Goal: Task Accomplishment & Management: Use online tool/utility

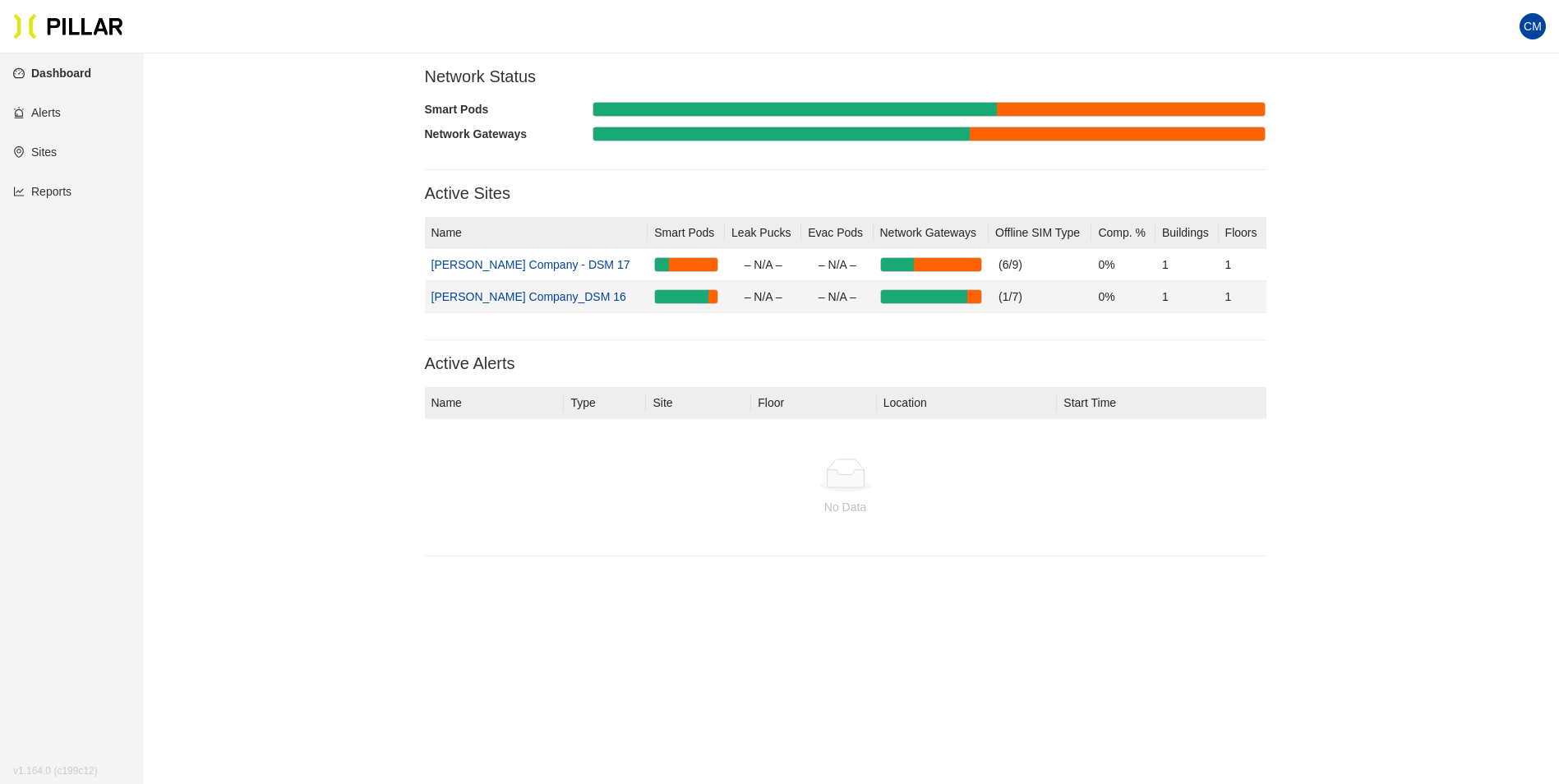
click at [518, 293] on link "[PERSON_NAME] Company_DSM 16" at bounding box center [529, 296] width 195 height 13
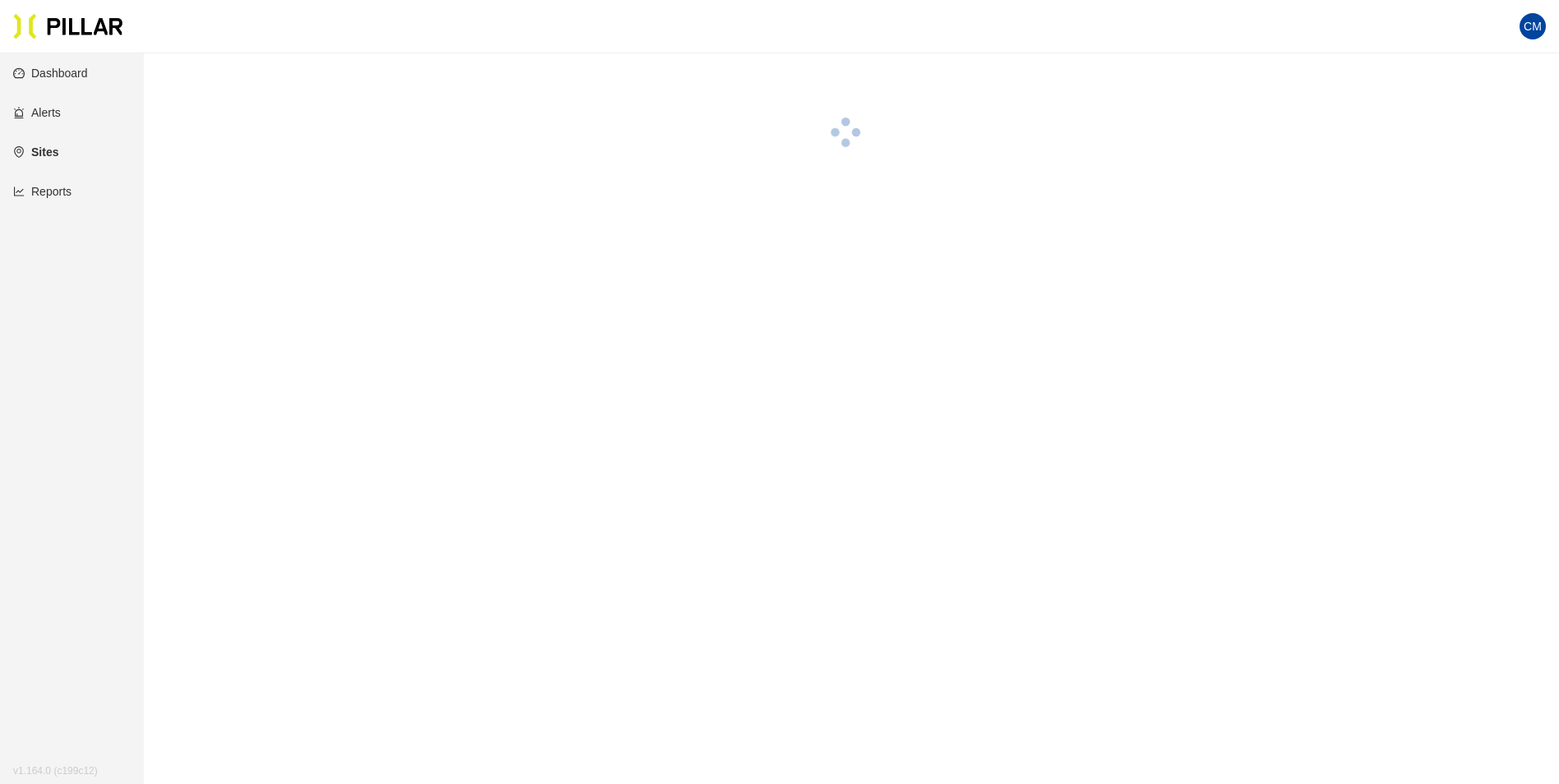
click at [71, 198] on link "Reports" at bounding box center [42, 191] width 58 height 13
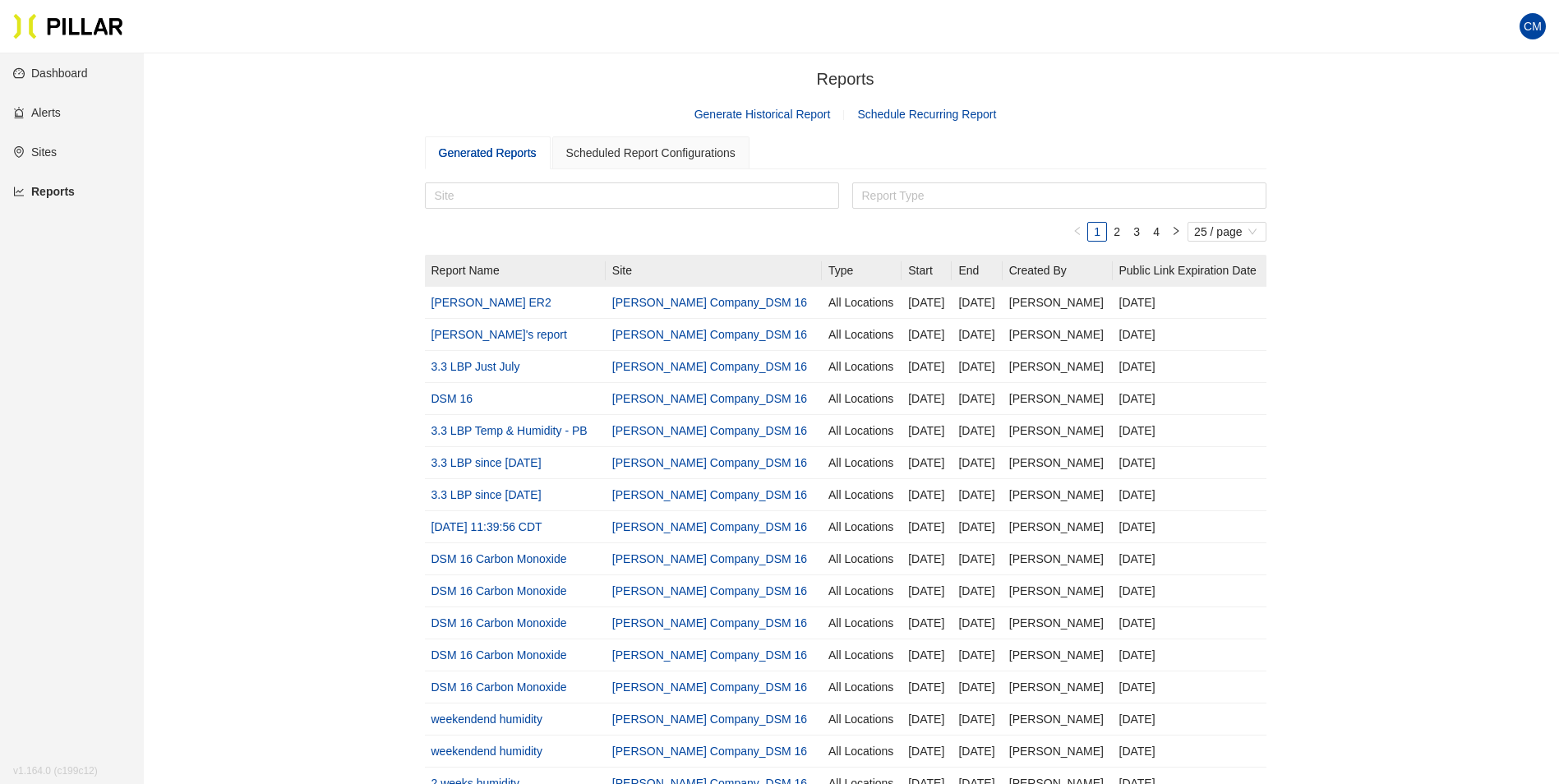
click at [752, 104] on section "Reports / Generate Historical Report Schedule Recurring Report Generated Report…" at bounding box center [846, 607] width 841 height 1080
click at [754, 110] on link "Generate Historical Report" at bounding box center [762, 114] width 136 height 13
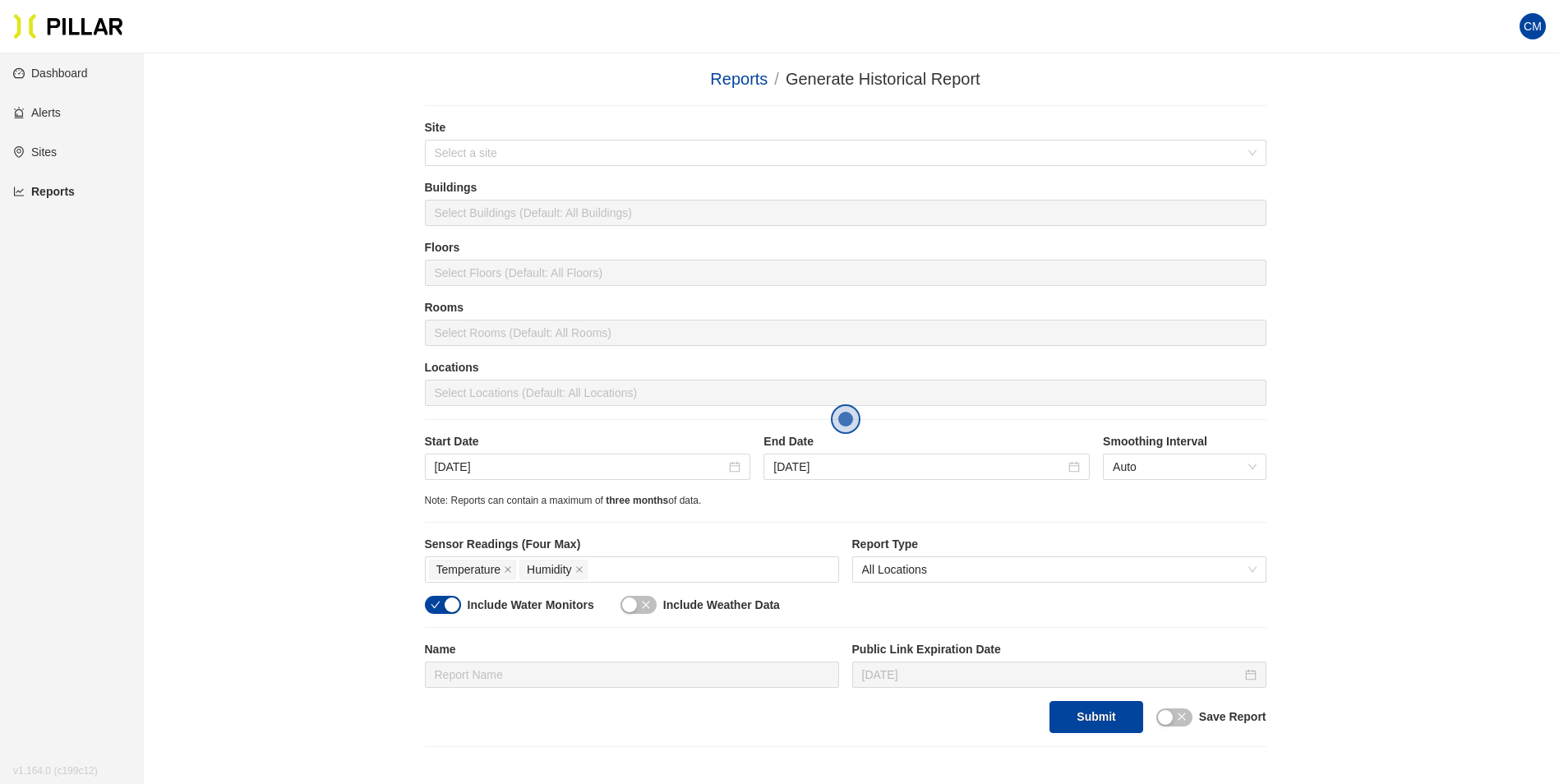
click at [532, 453] on div "Start Date [DATE]" at bounding box center [588, 456] width 326 height 47
click at [509, 464] on input "[DATE]" at bounding box center [581, 466] width 292 height 18
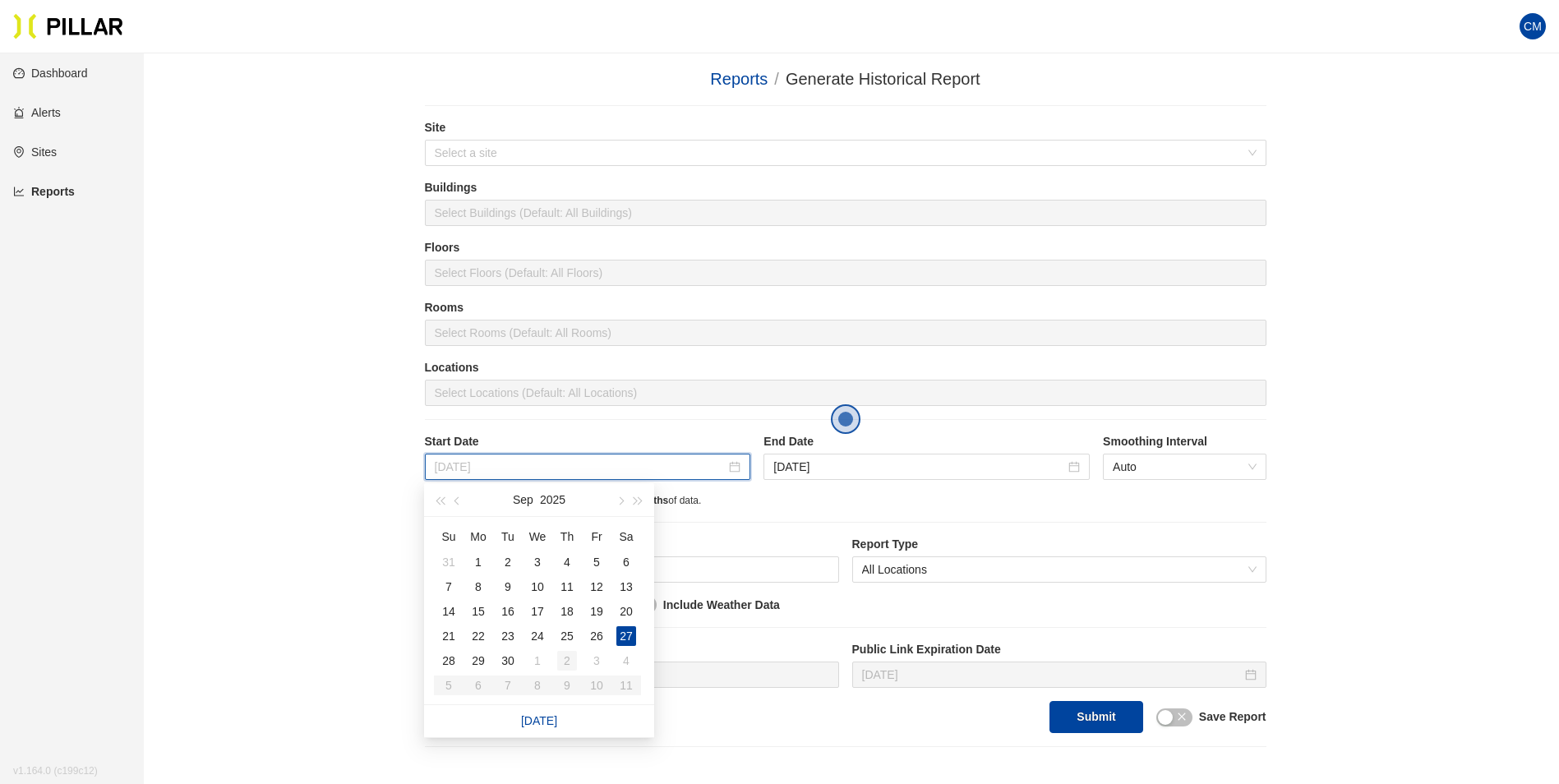
type input "[DATE]"
click at [567, 662] on div "2" at bounding box center [567, 660] width 19 height 19
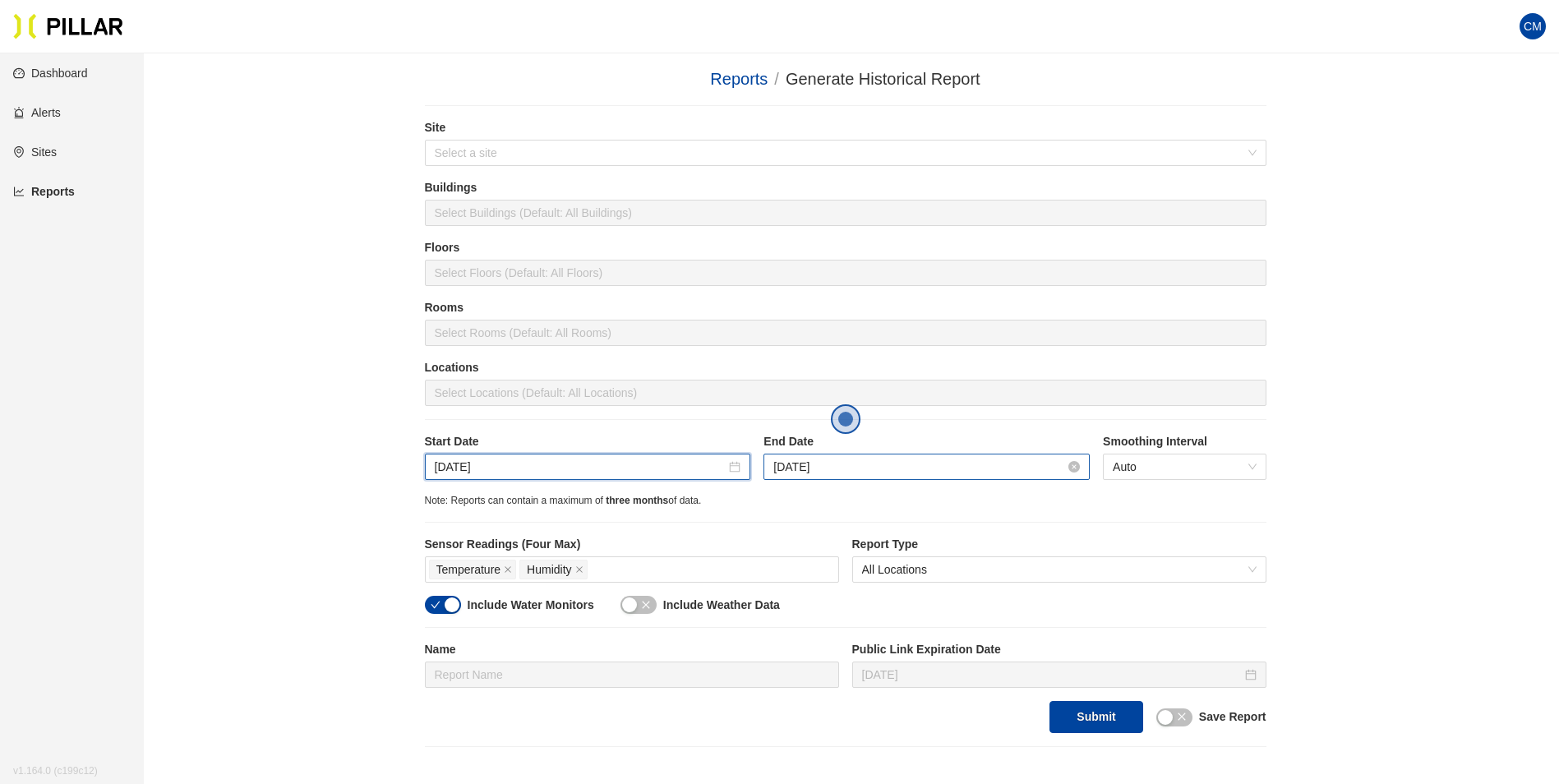
click at [825, 464] on input "[DATE]" at bounding box center [919, 466] width 292 height 18
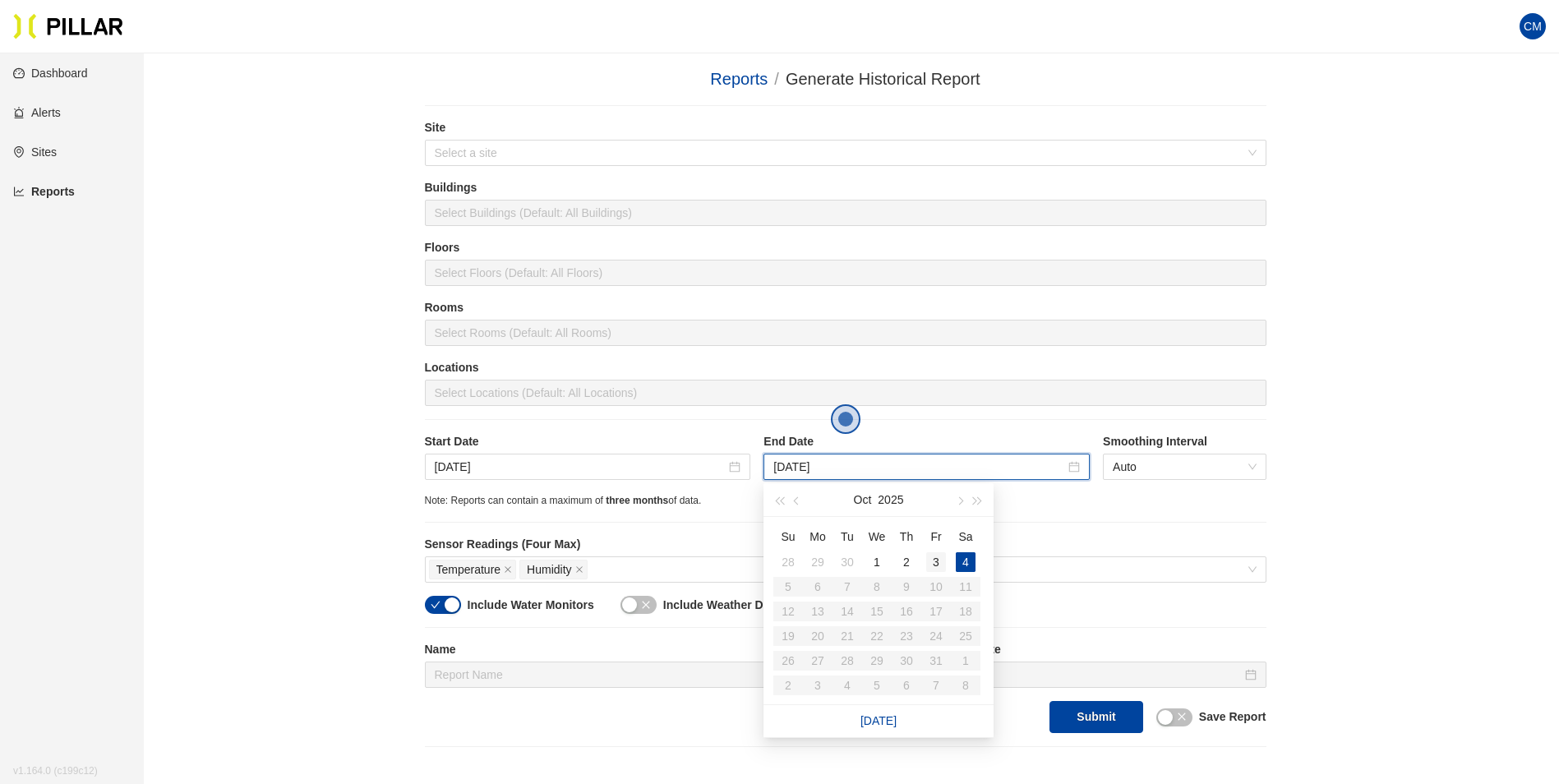
type input "[DATE]"
click at [931, 568] on div "3" at bounding box center [936, 562] width 19 height 19
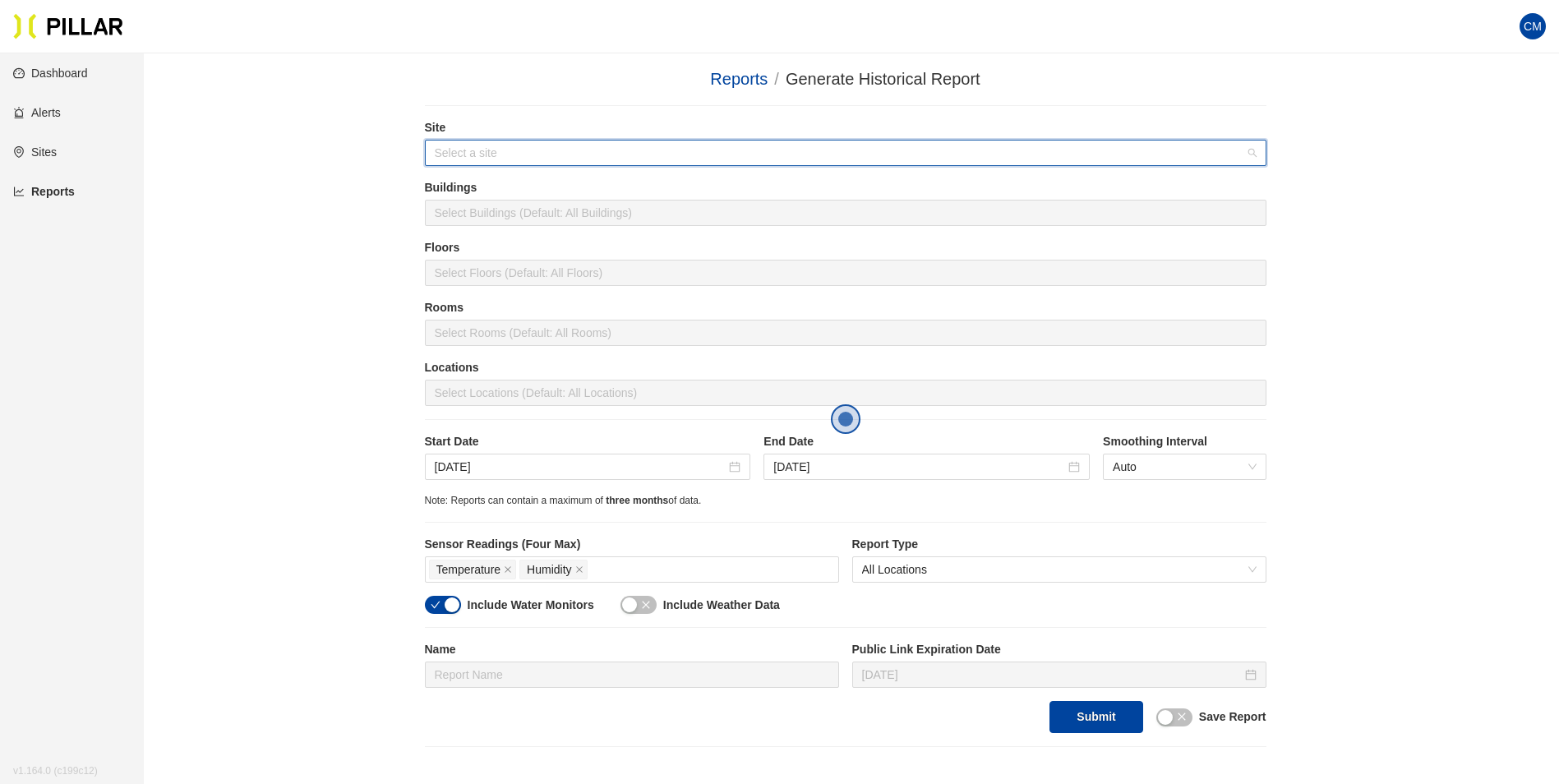
click at [516, 160] on input "search" at bounding box center [840, 153] width 811 height 25
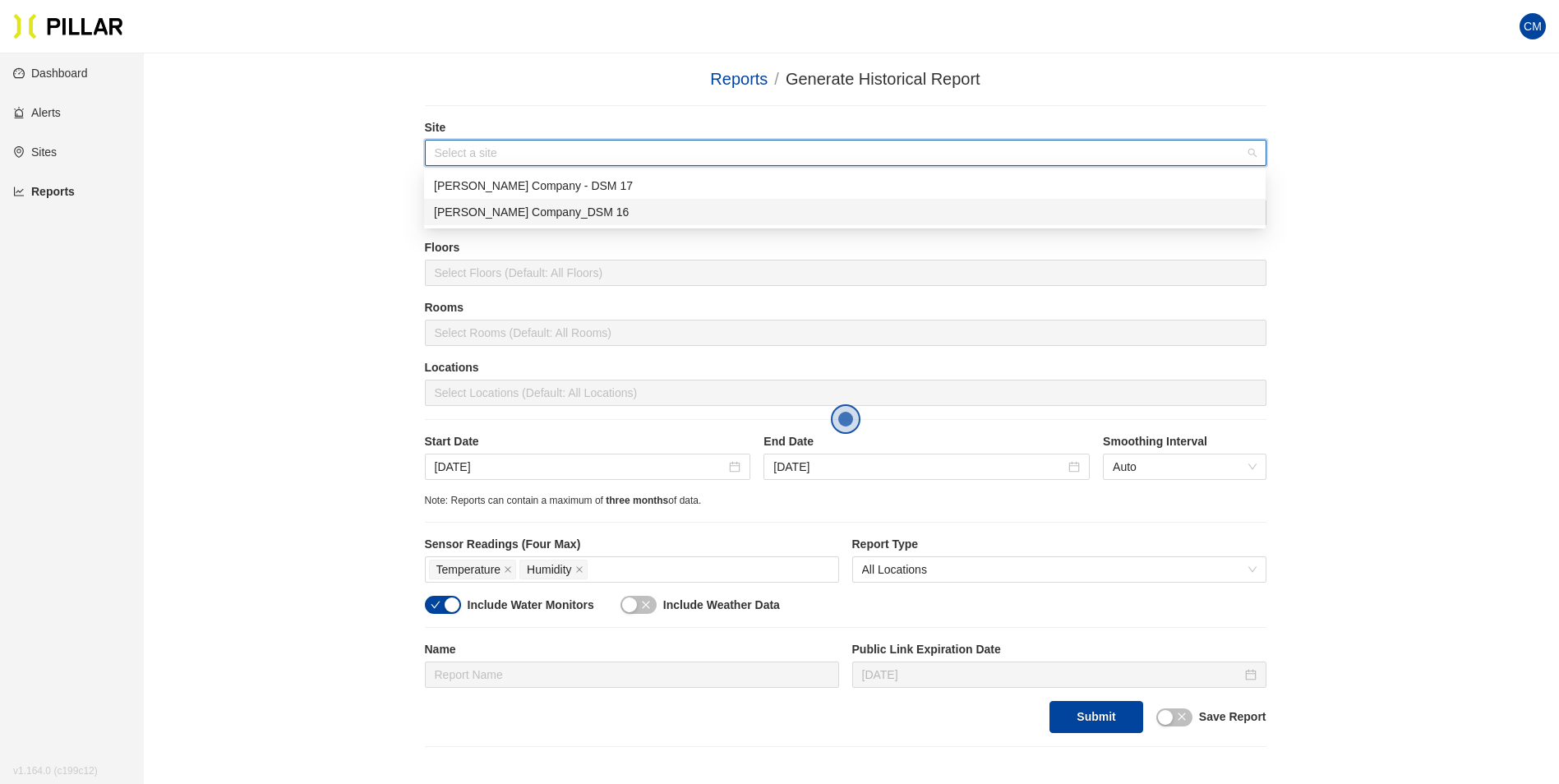
click at [538, 218] on div "[PERSON_NAME] Company_DSM 16" at bounding box center [845, 212] width 822 height 18
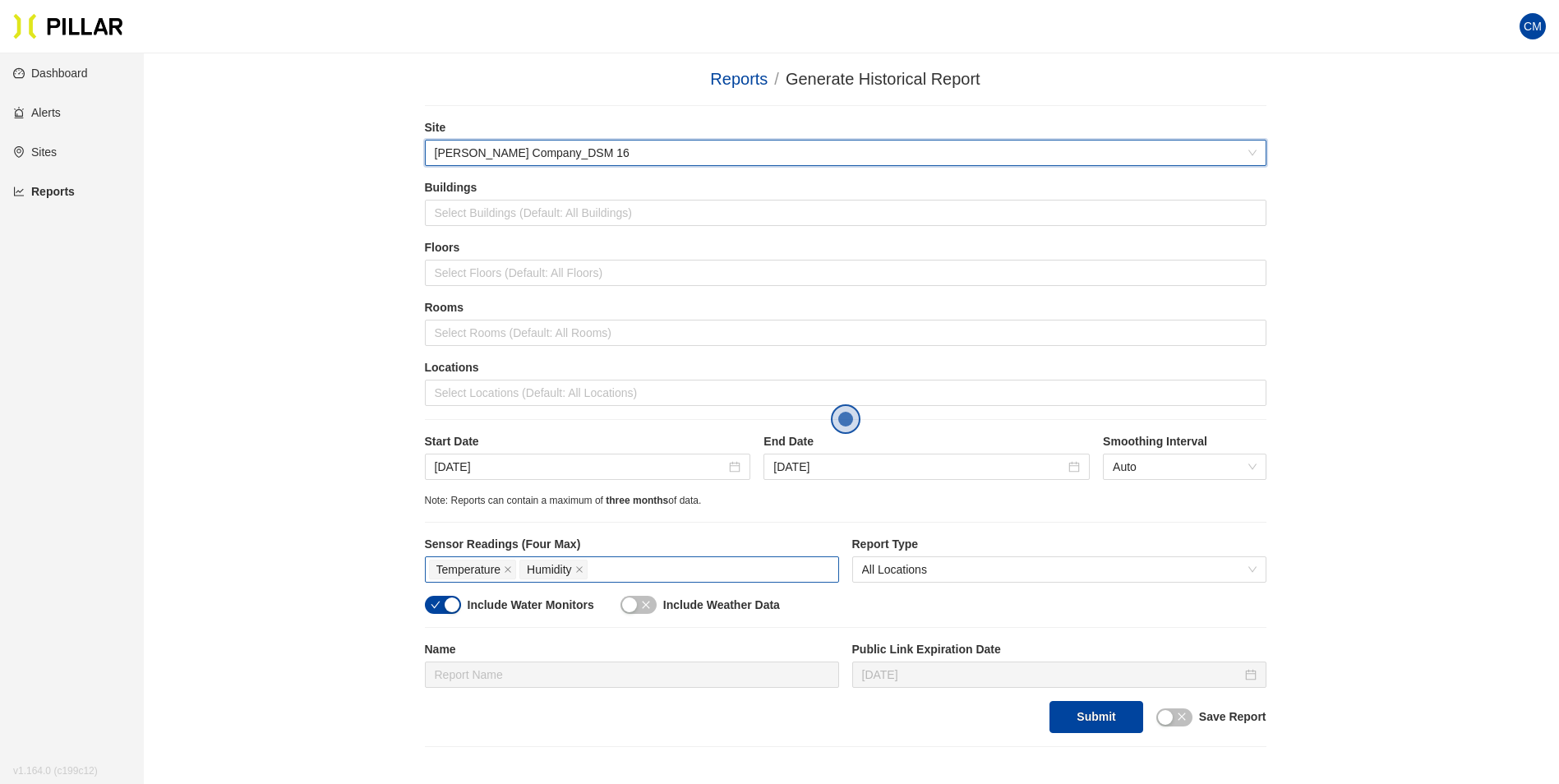
click at [632, 574] on div "Temperature Humidity" at bounding box center [632, 569] width 406 height 23
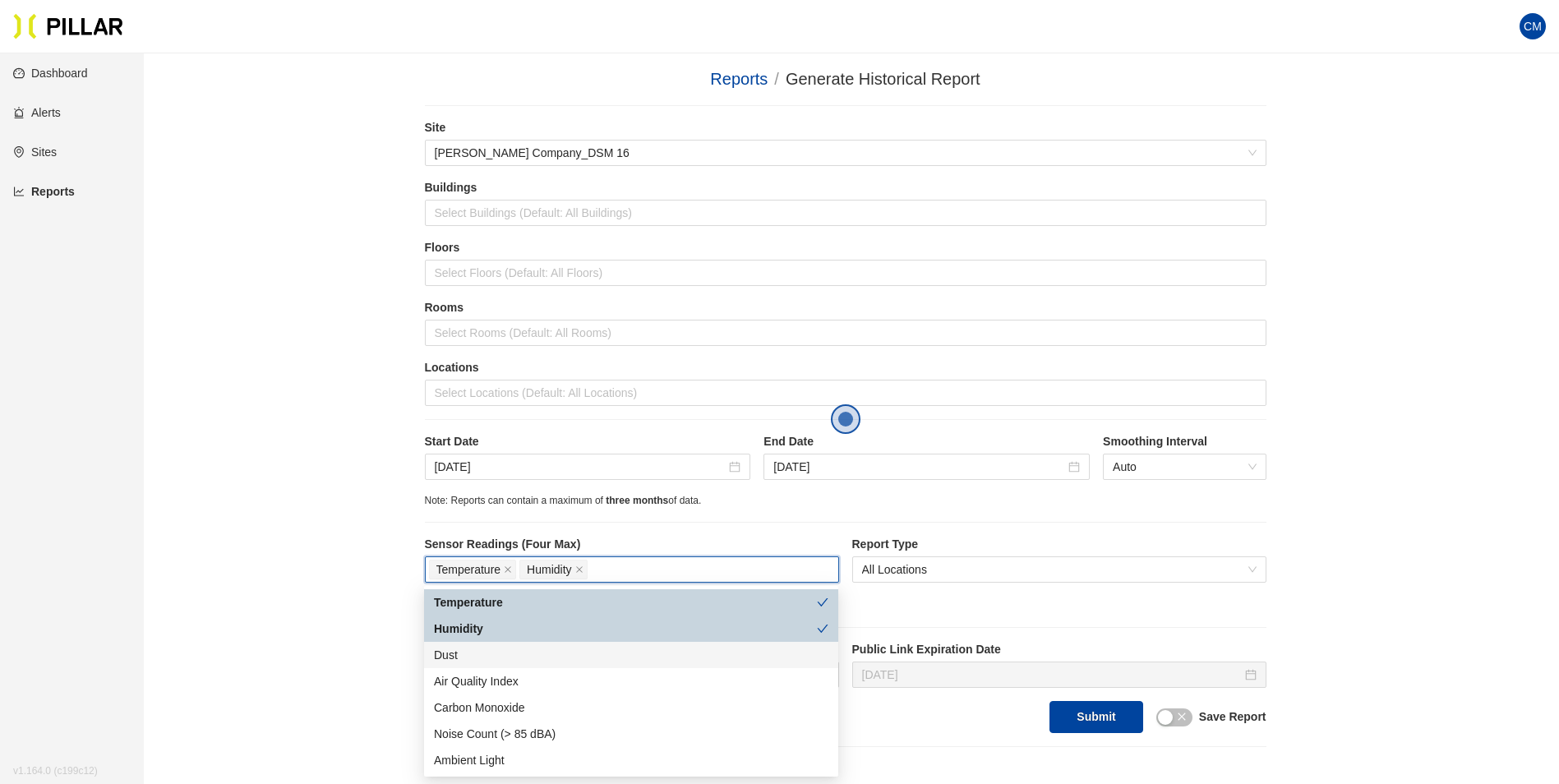
click at [607, 647] on div "Dust" at bounding box center [631, 654] width 394 height 18
click at [530, 387] on div at bounding box center [845, 392] width 834 height 23
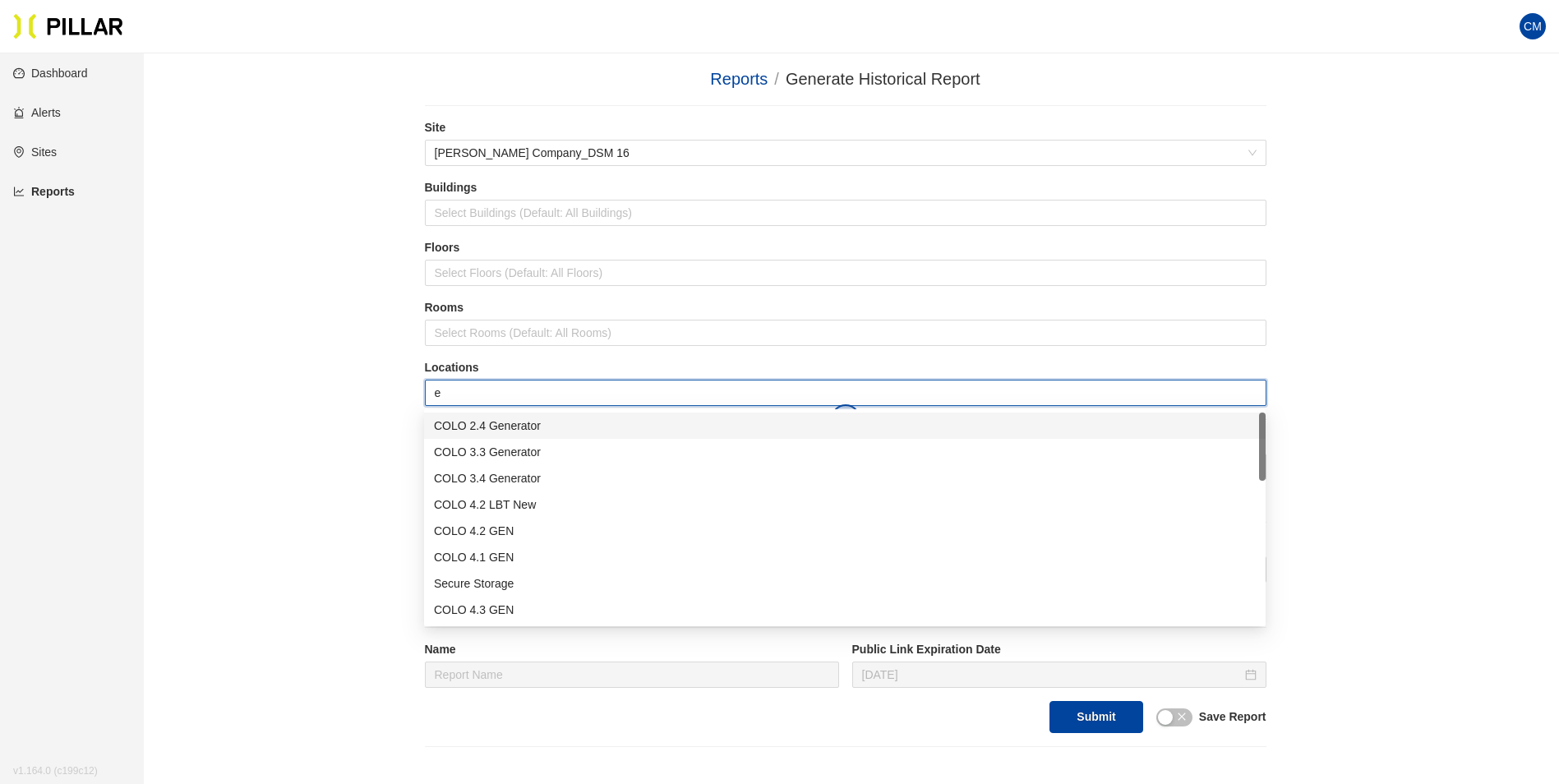
type input "er"
click at [530, 532] on div "Admin ER1" at bounding box center [845, 530] width 822 height 18
type input "er"
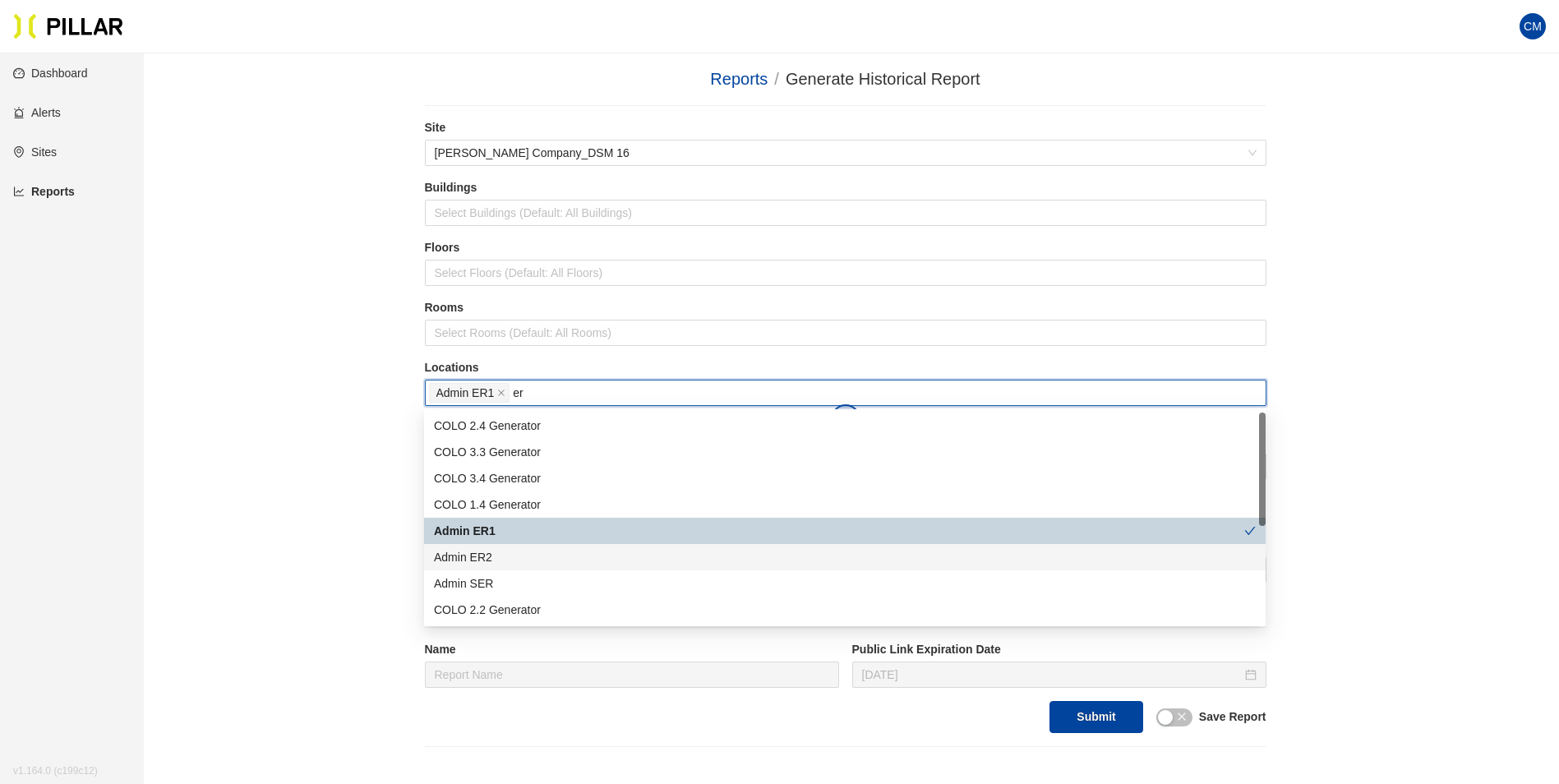
click at [534, 559] on div "Admin ER2" at bounding box center [845, 557] width 822 height 18
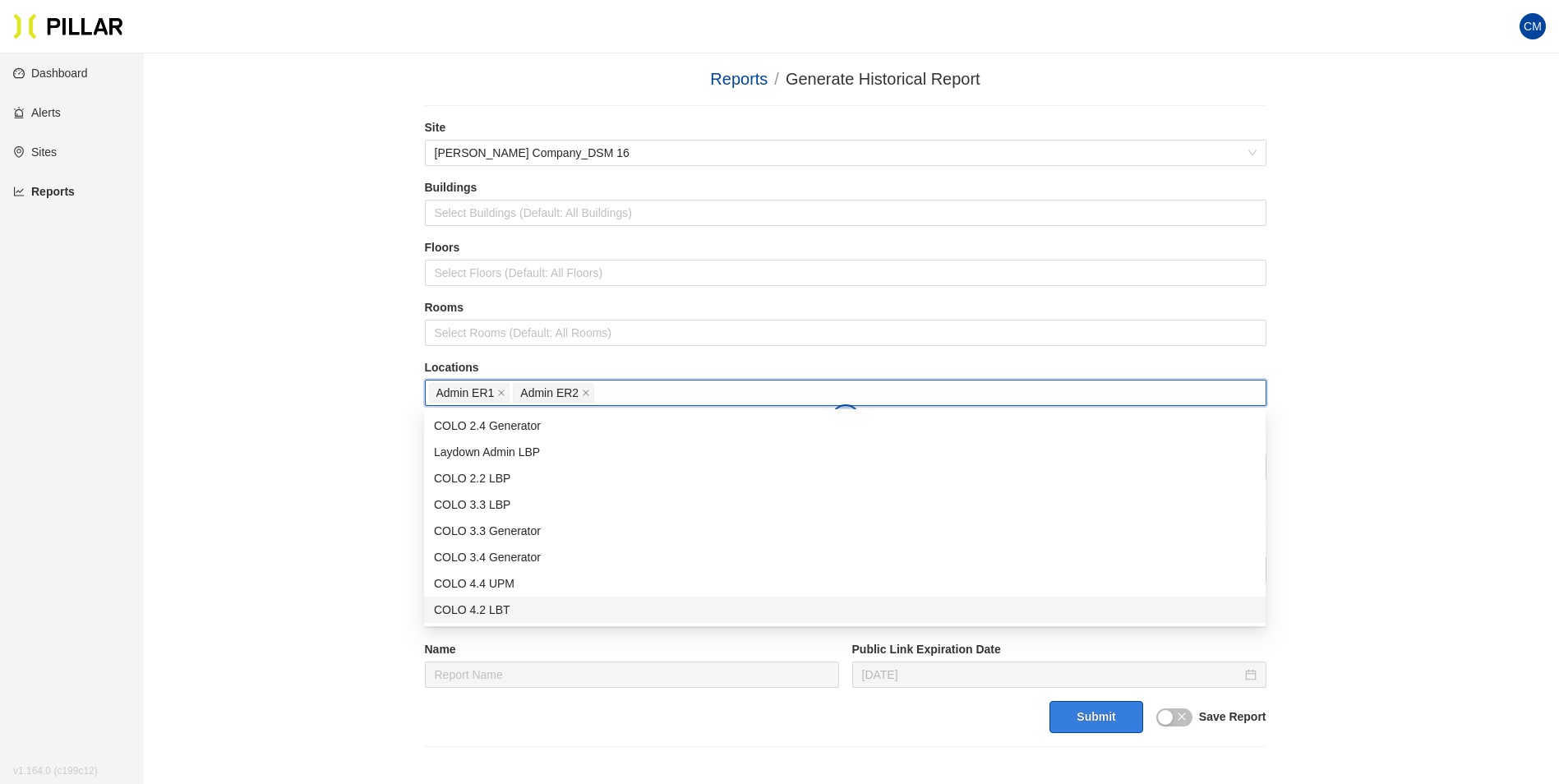
click at [1084, 713] on button "Submit" at bounding box center [1096, 716] width 93 height 32
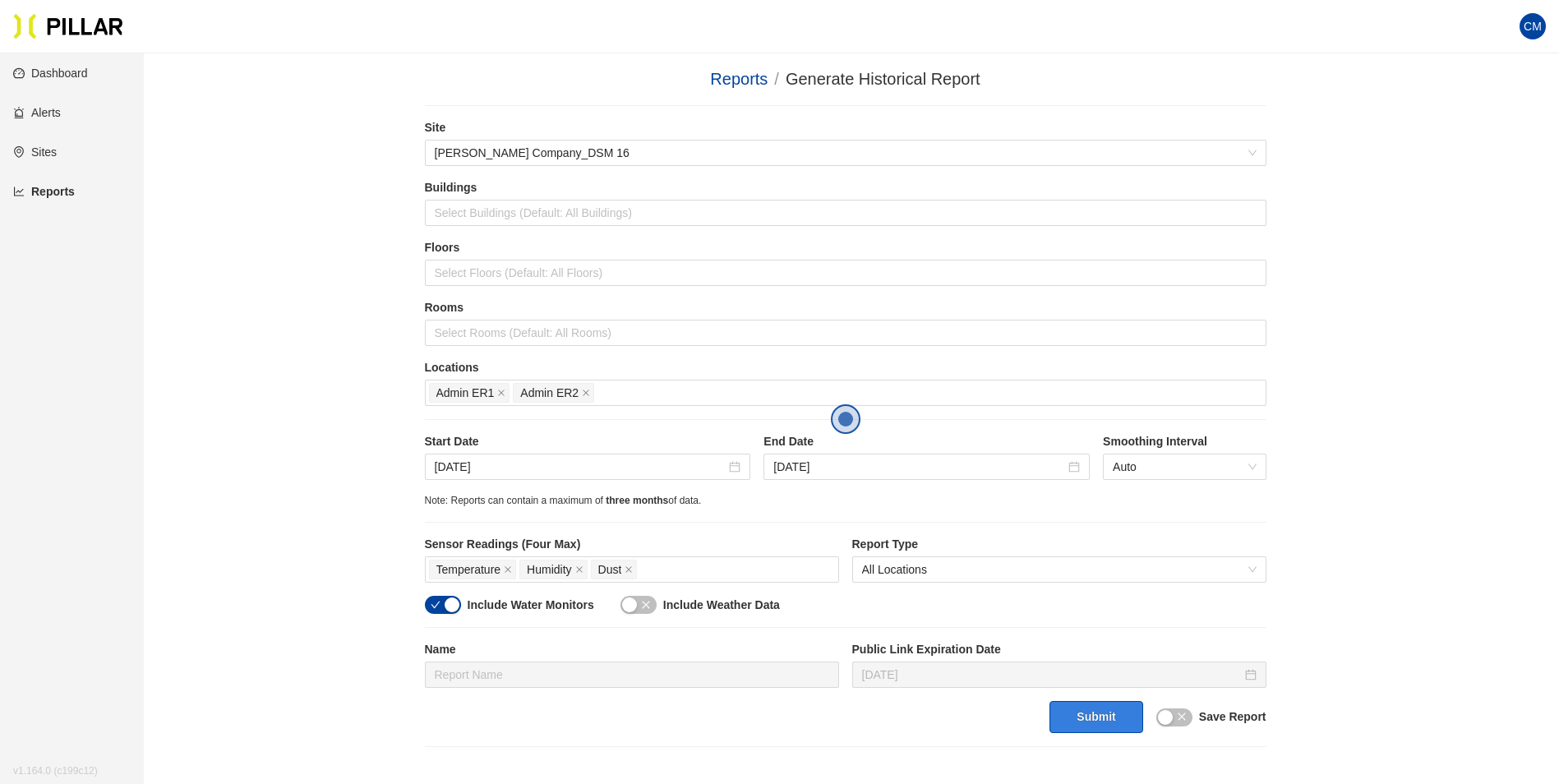
scroll to position [164, 0]
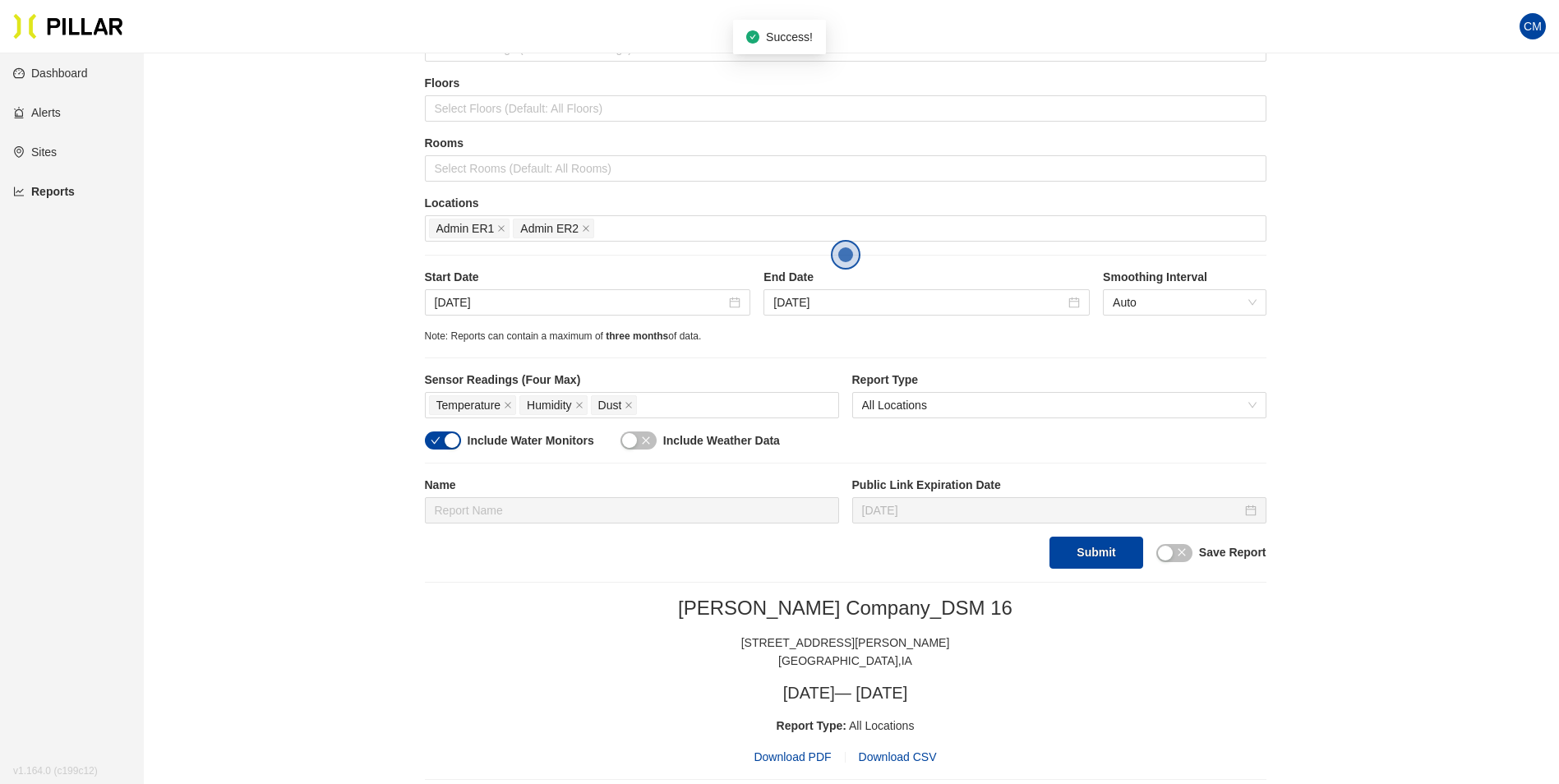
click at [796, 762] on span "Download PDF" at bounding box center [792, 756] width 77 height 18
click at [583, 226] on icon "close" at bounding box center [585, 228] width 6 height 6
click at [501, 230] on icon "close" at bounding box center [501, 228] width 6 height 6
click at [501, 230] on div at bounding box center [845, 228] width 834 height 23
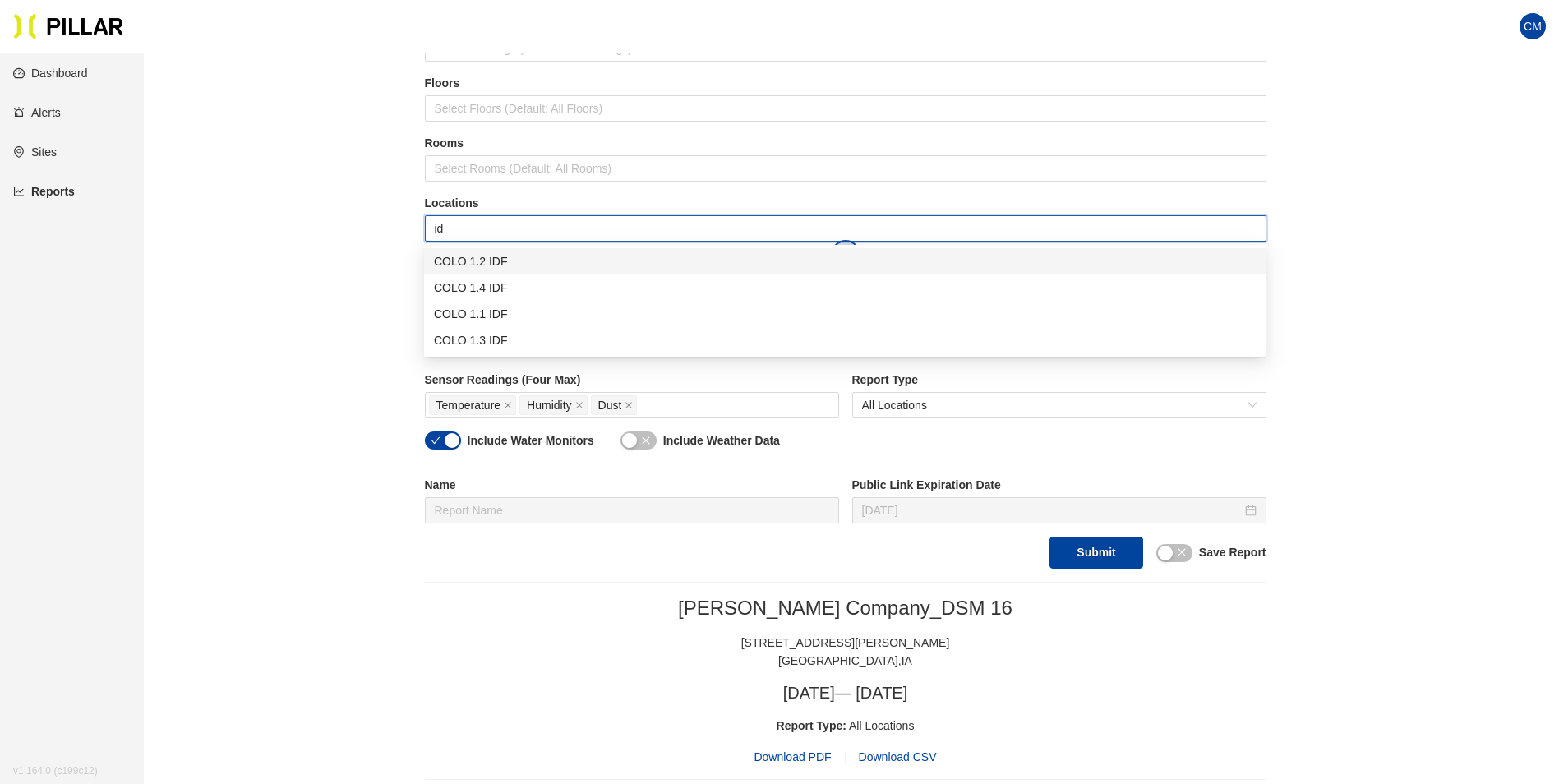
type input "idf"
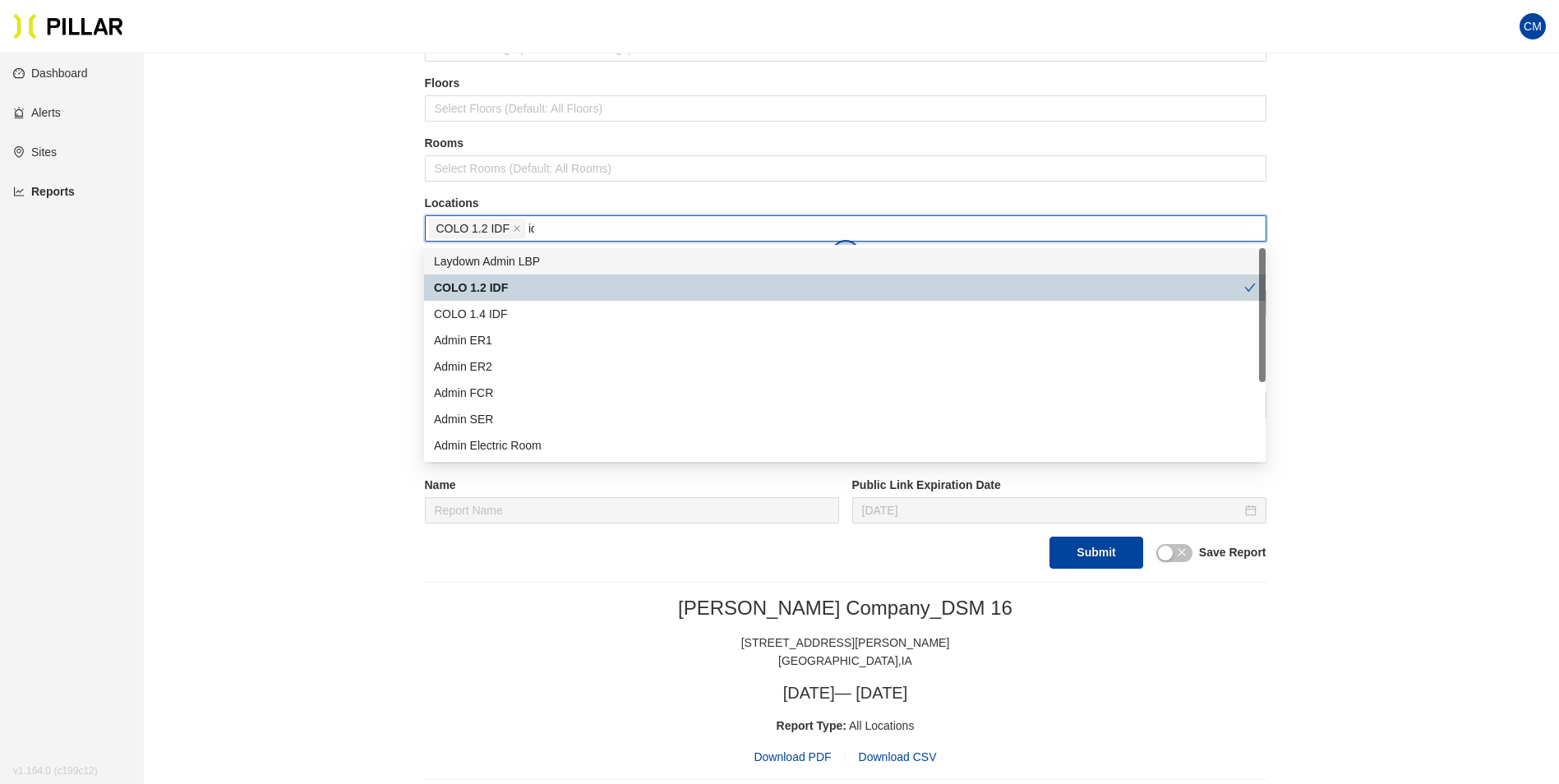
type input "idf"
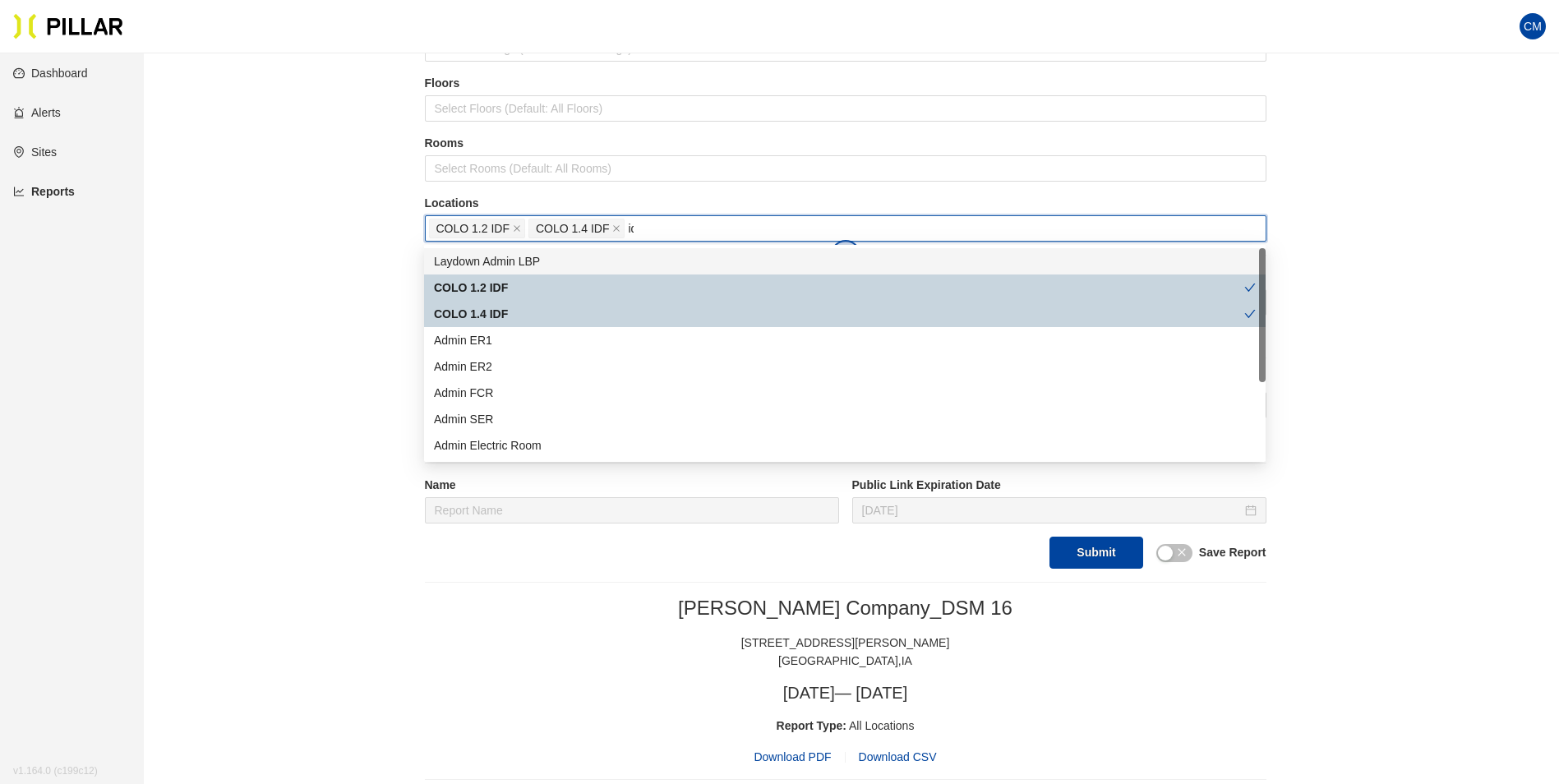
type input "idf"
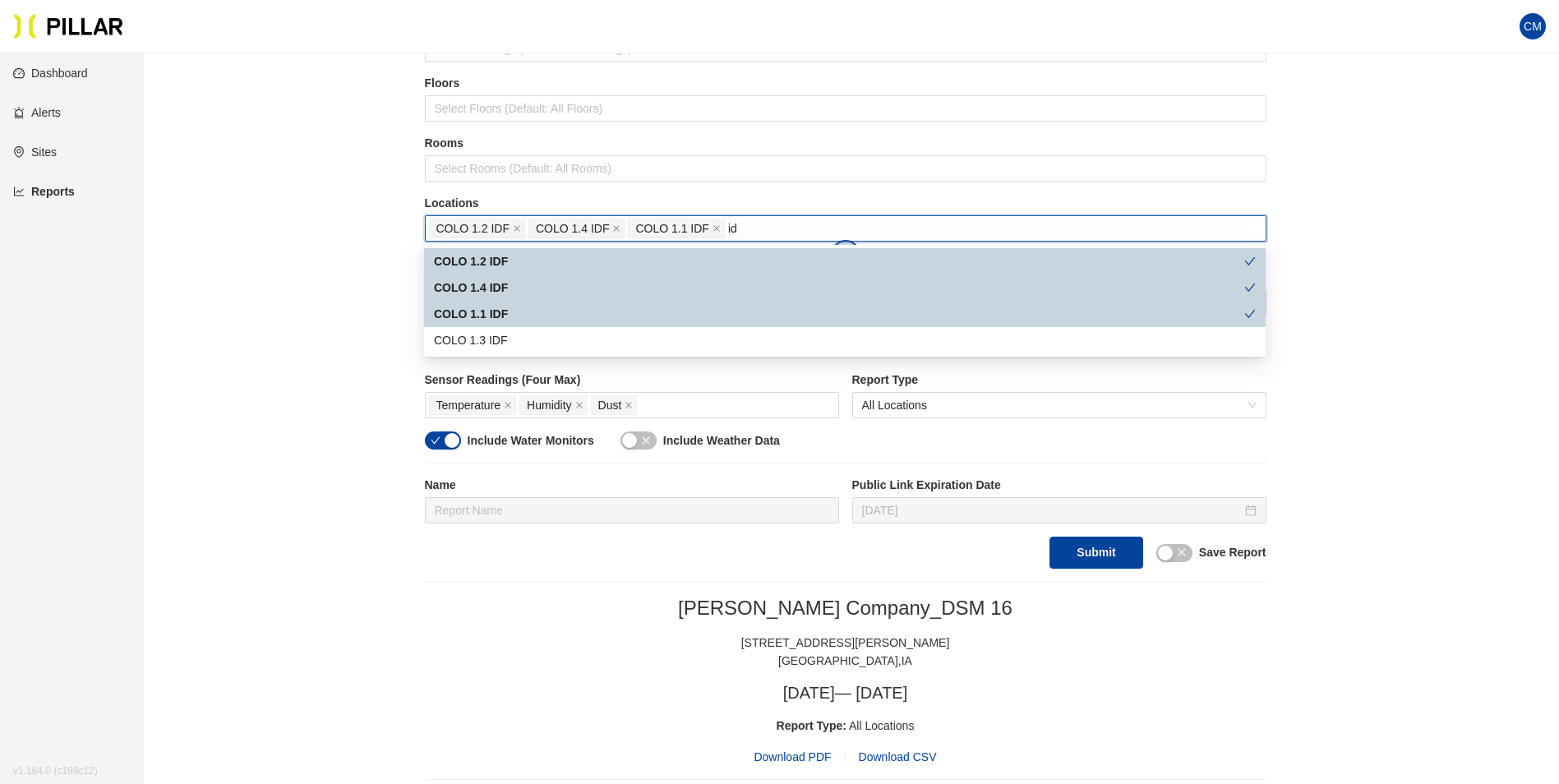
type input "idf"
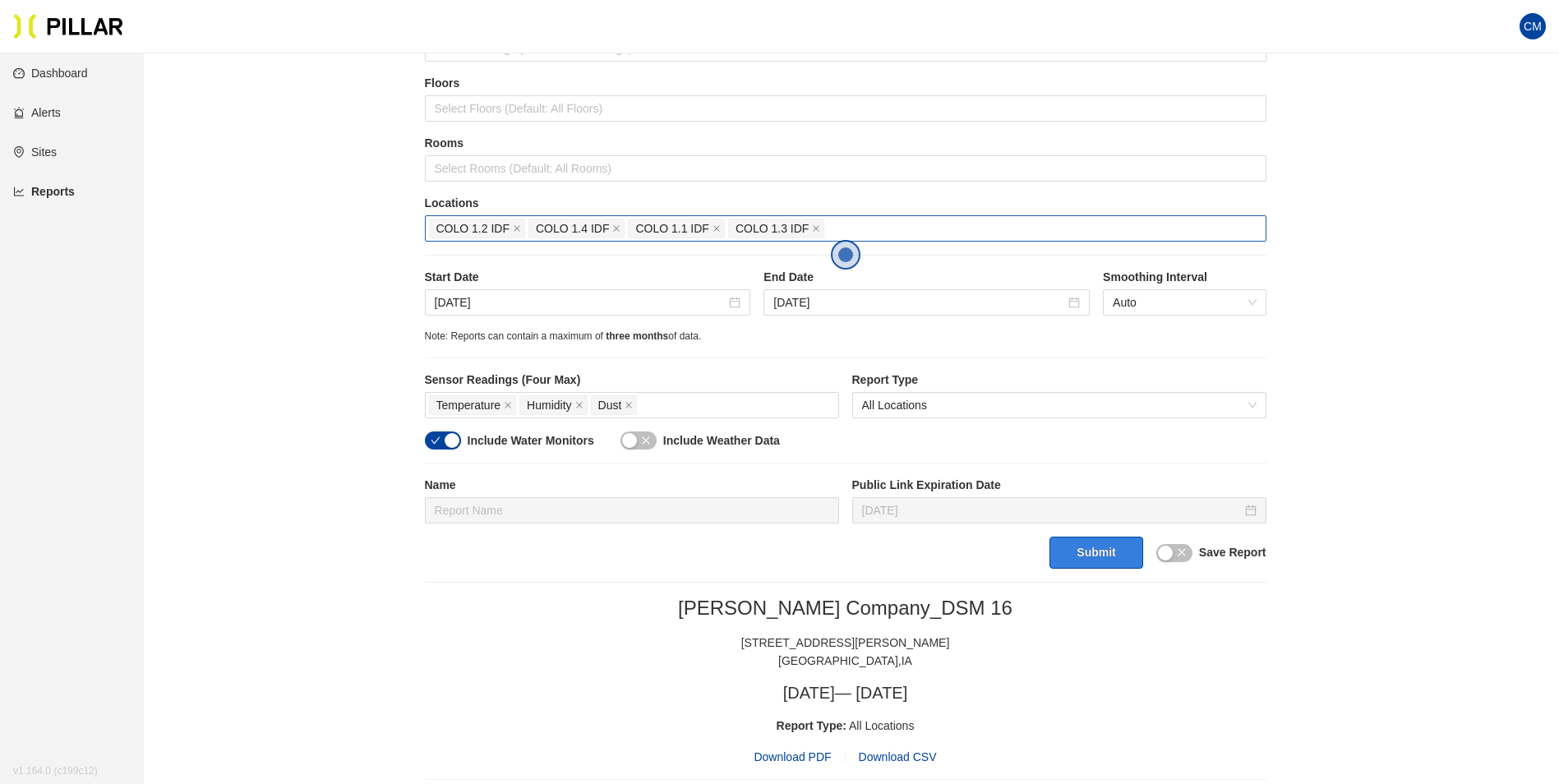
click at [1113, 547] on button "Submit" at bounding box center [1096, 552] width 93 height 32
click at [798, 759] on span "Download PDF" at bounding box center [792, 756] width 77 height 18
click at [658, 154] on div "Rooms Select Rooms (Default: All Rooms)" at bounding box center [846, 157] width 841 height 47
click at [513, 230] on icon "close" at bounding box center [516, 227] width 8 height 8
click at [514, 230] on icon "close" at bounding box center [516, 227] width 8 height 8
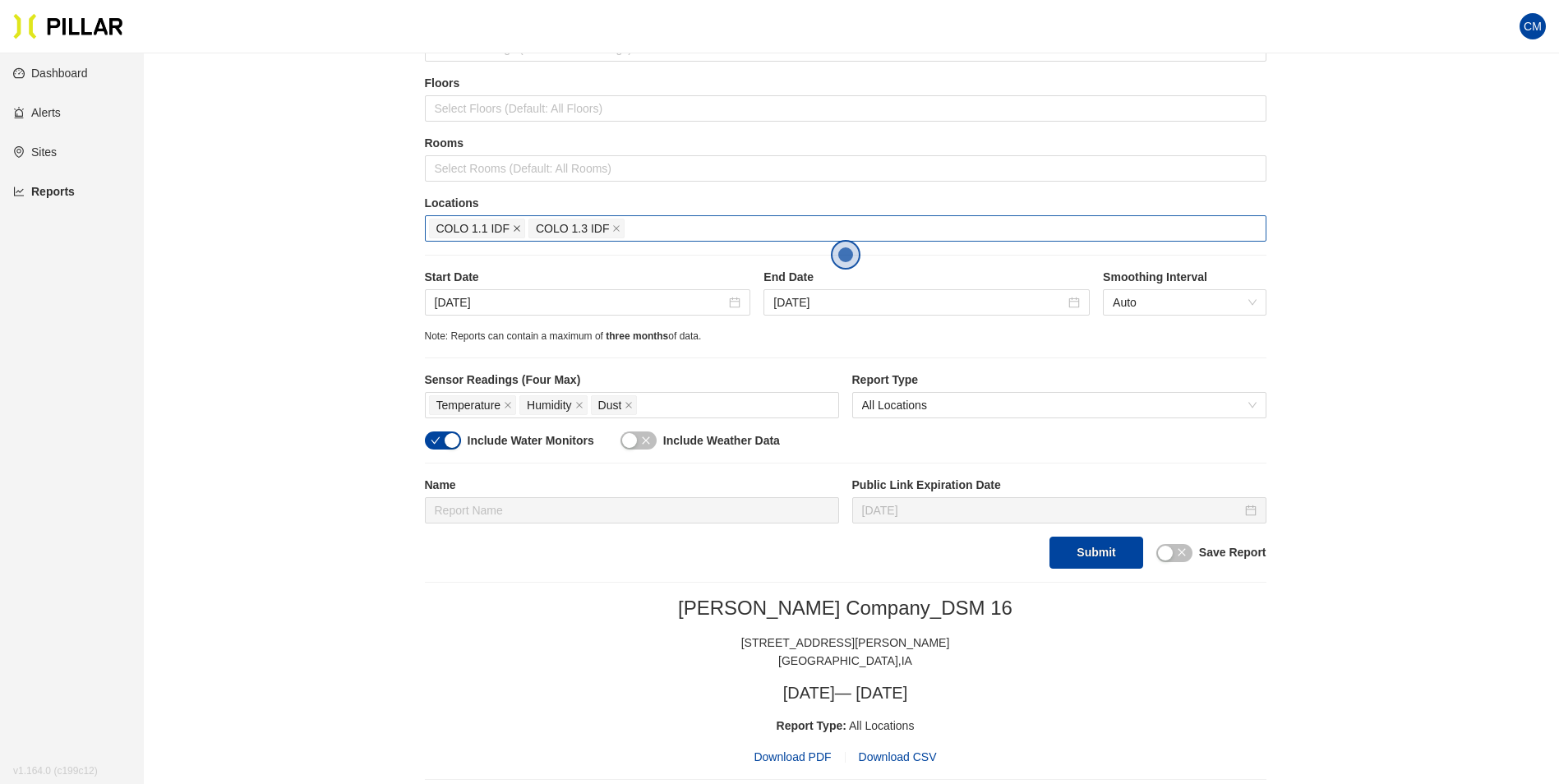
click at [514, 230] on icon "close" at bounding box center [516, 227] width 8 height 8
click at [612, 230] on icon "close" at bounding box center [616, 227] width 8 height 8
click at [514, 230] on div at bounding box center [845, 228] width 834 height 23
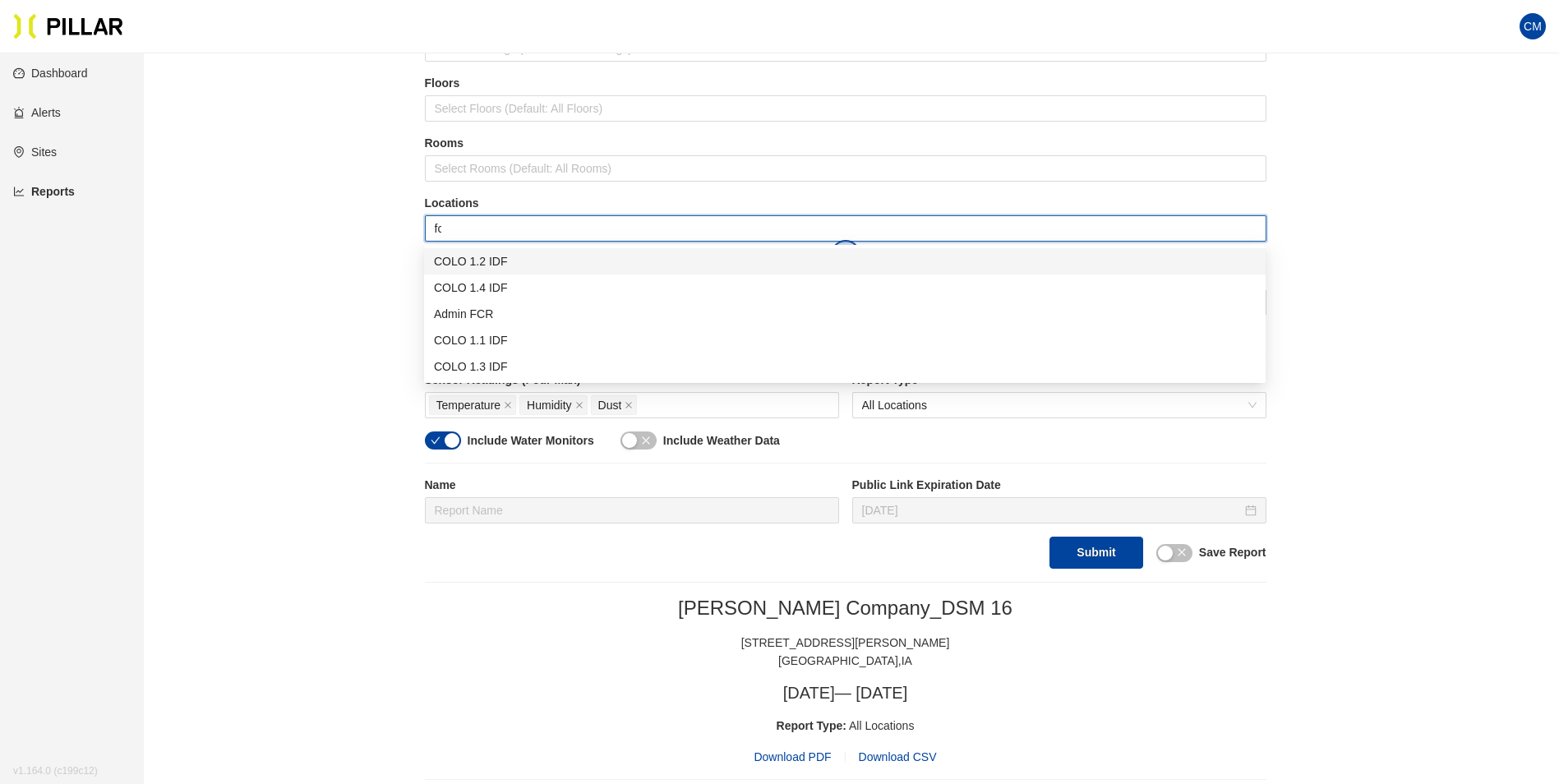
type input "fcr"
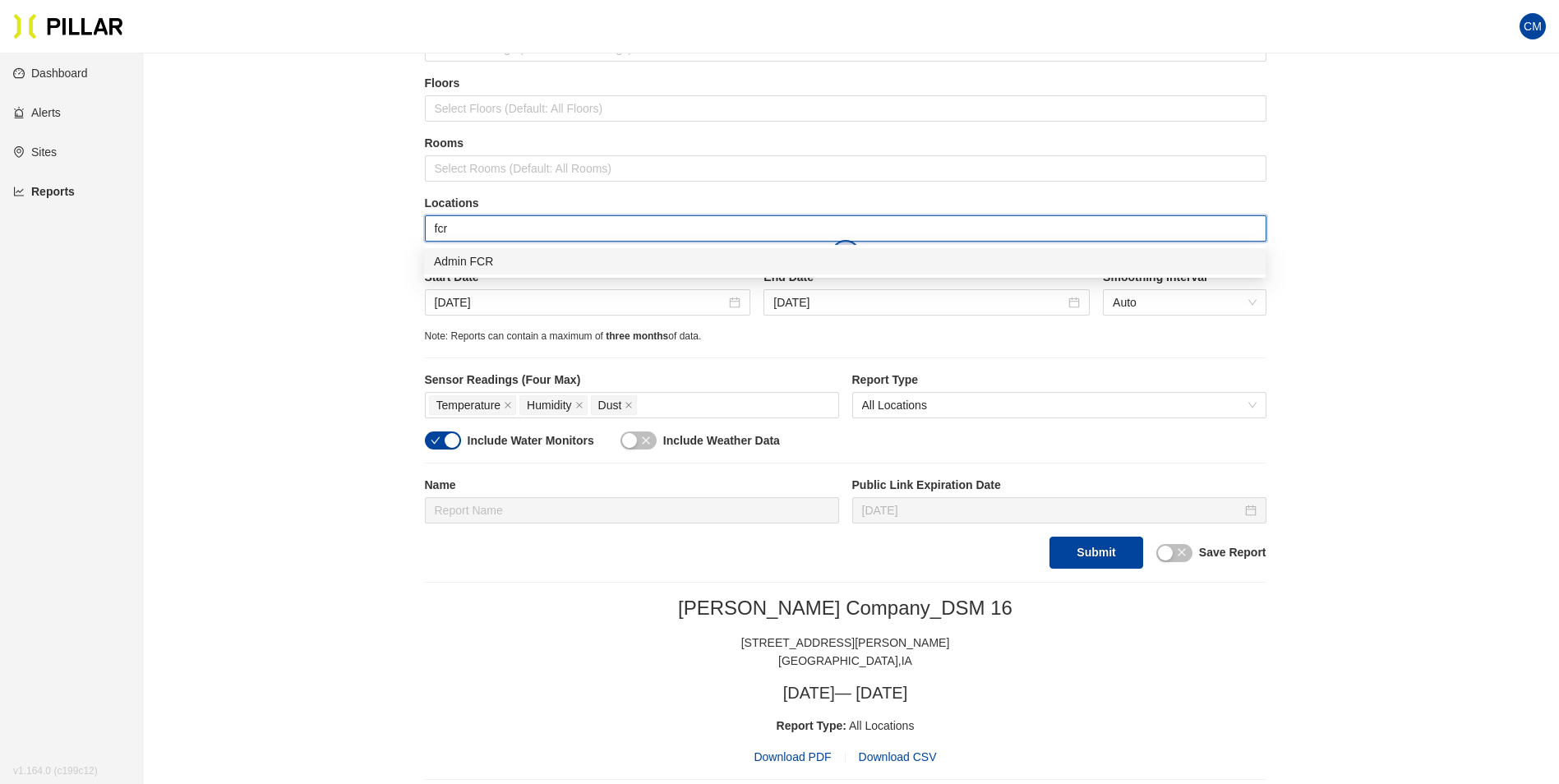
click at [523, 255] on div "Admin FCR" at bounding box center [845, 261] width 822 height 18
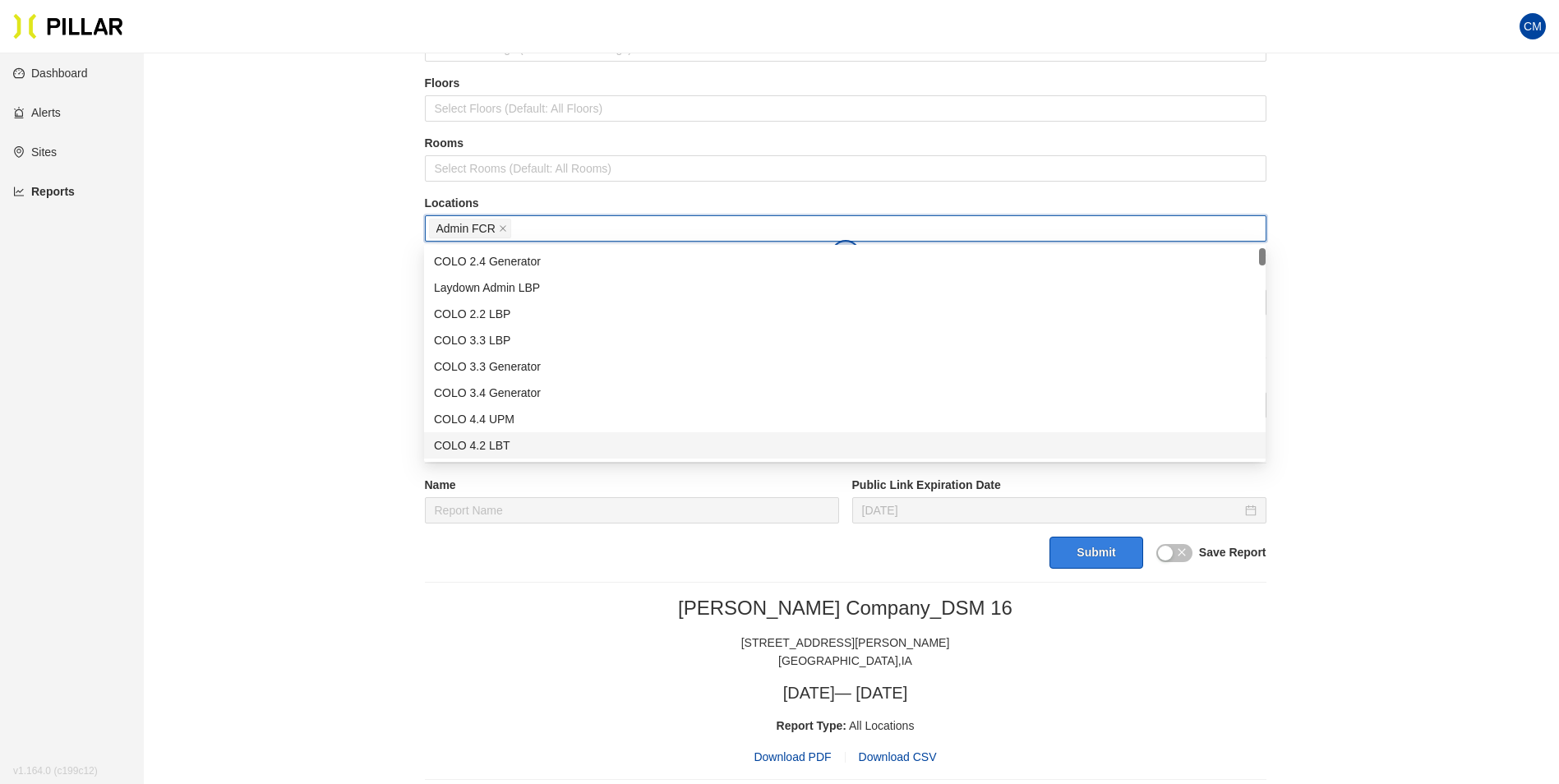
click at [1117, 555] on button "Submit" at bounding box center [1096, 552] width 93 height 32
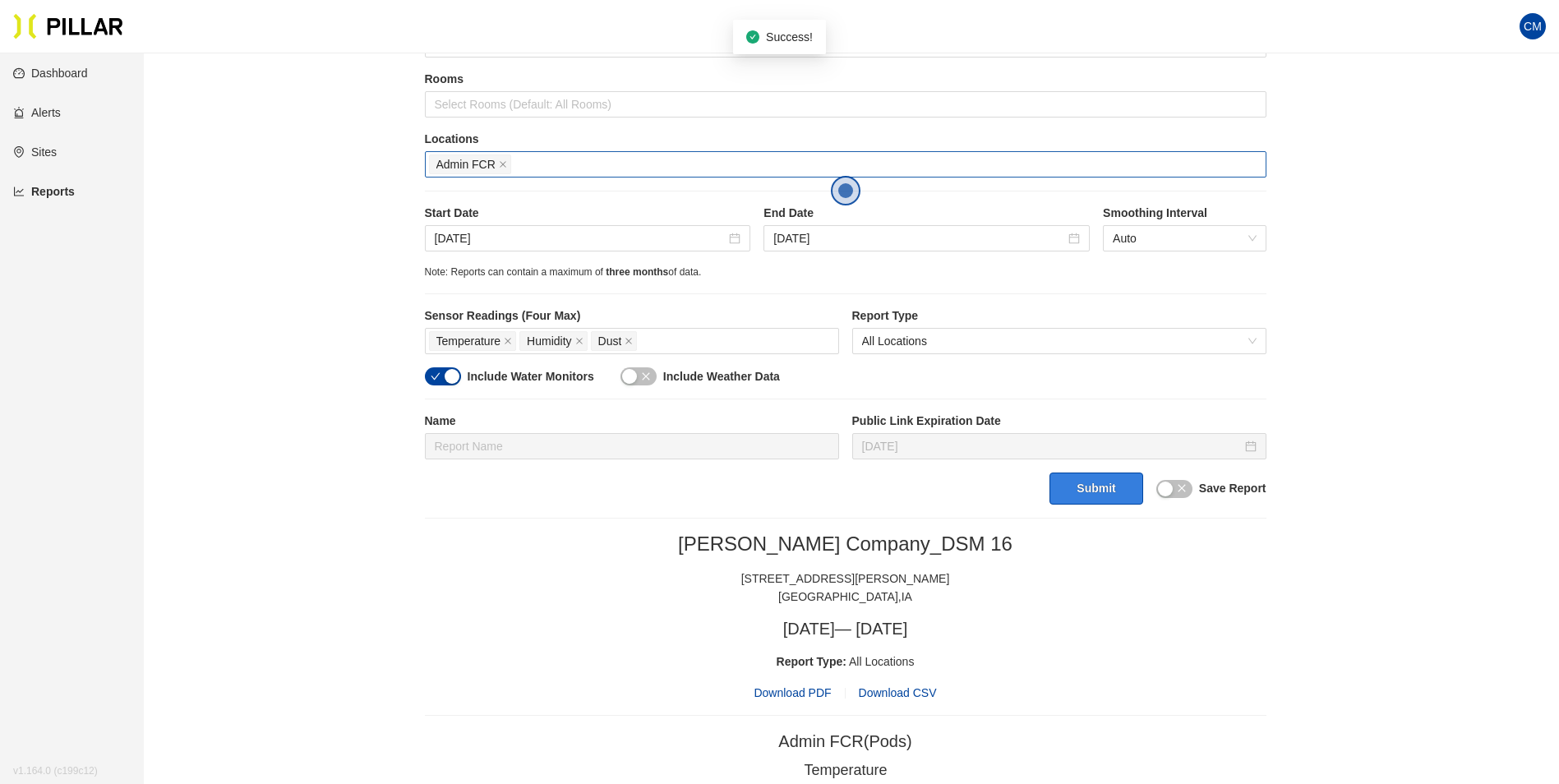
scroll to position [328, 0]
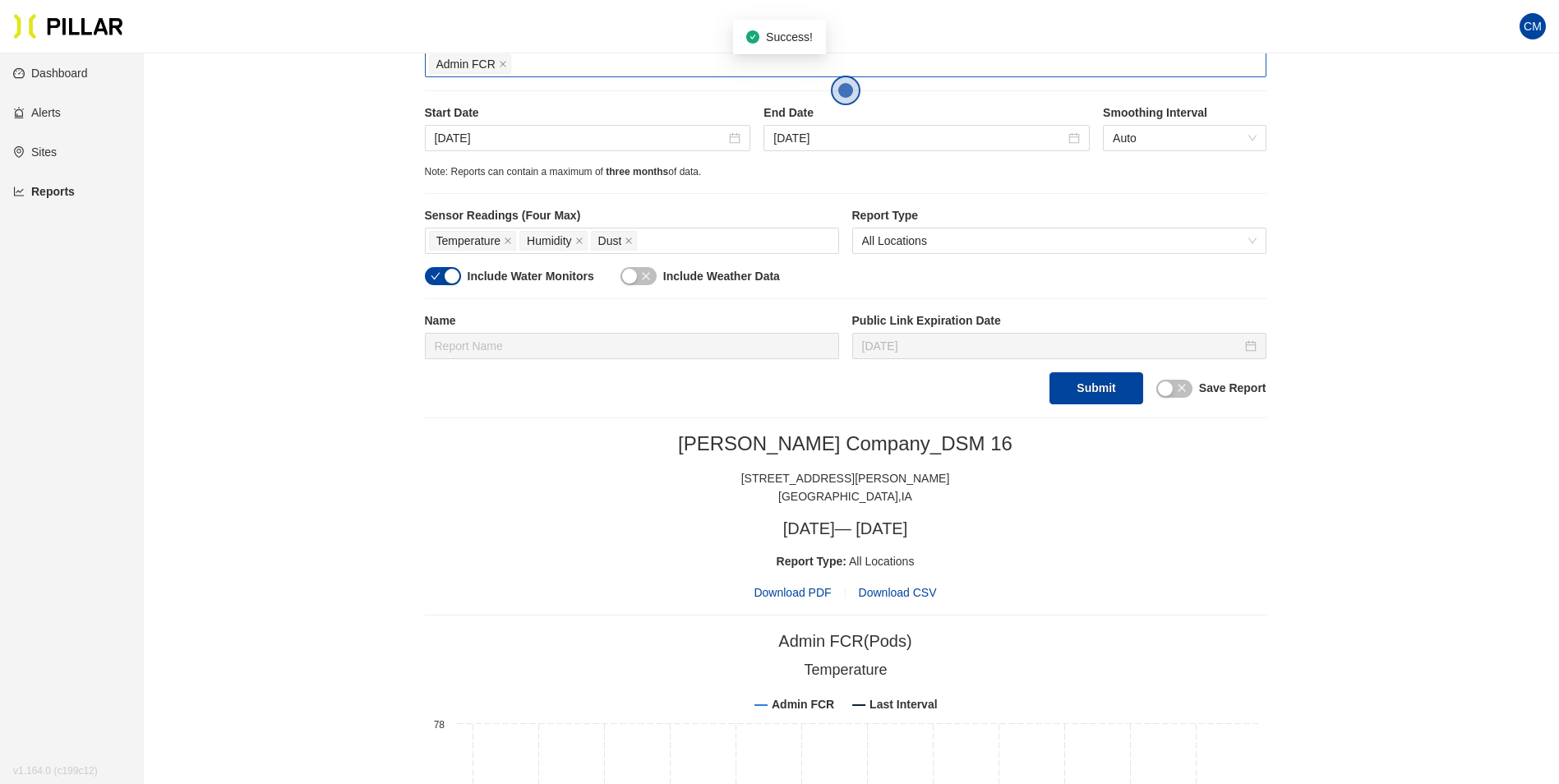
click at [785, 591] on span "Download PDF" at bounding box center [792, 592] width 77 height 18
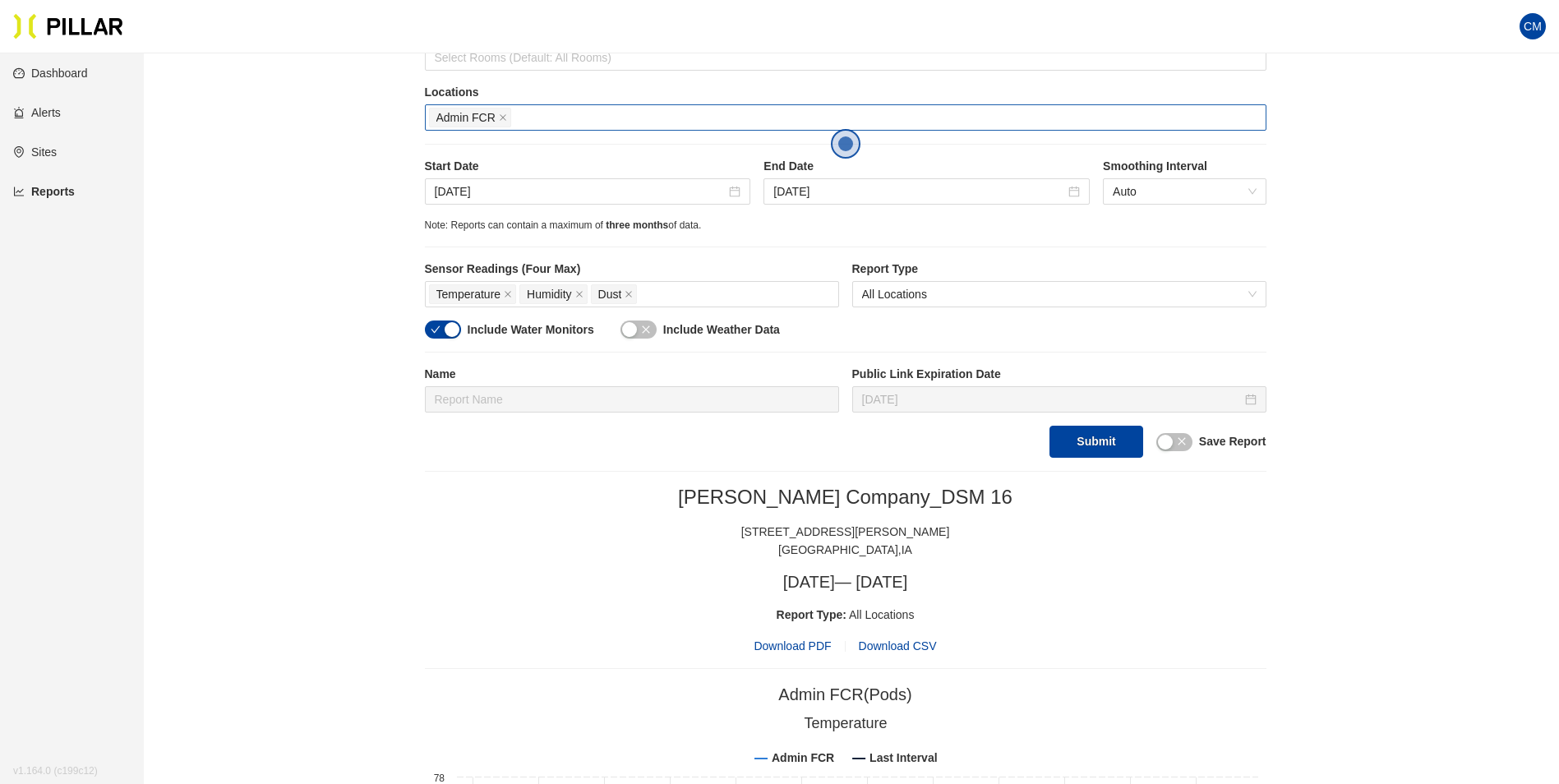
scroll to position [247, 0]
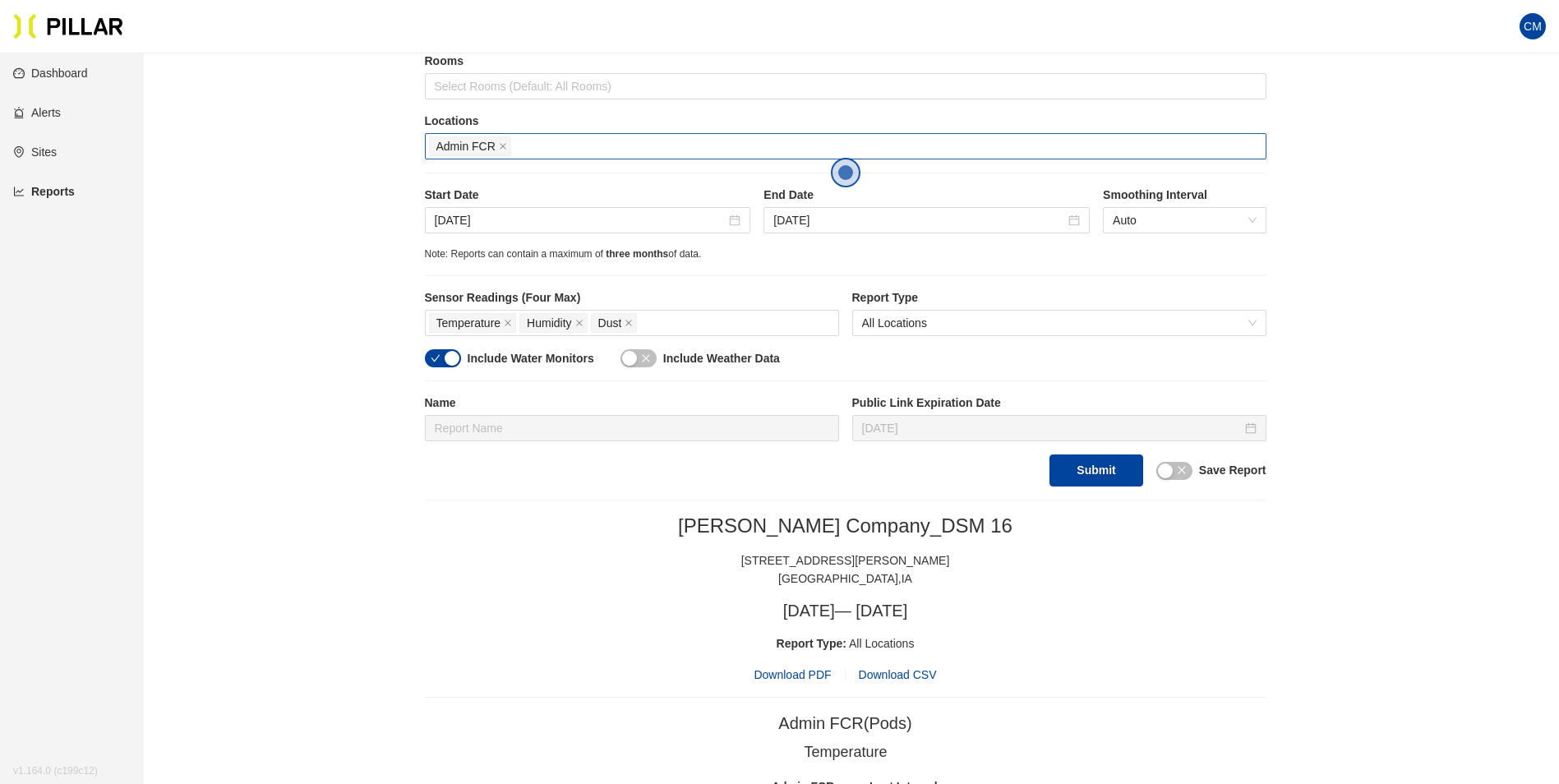
click at [507, 147] on span "Admin FCR" at bounding box center [470, 146] width 83 height 19
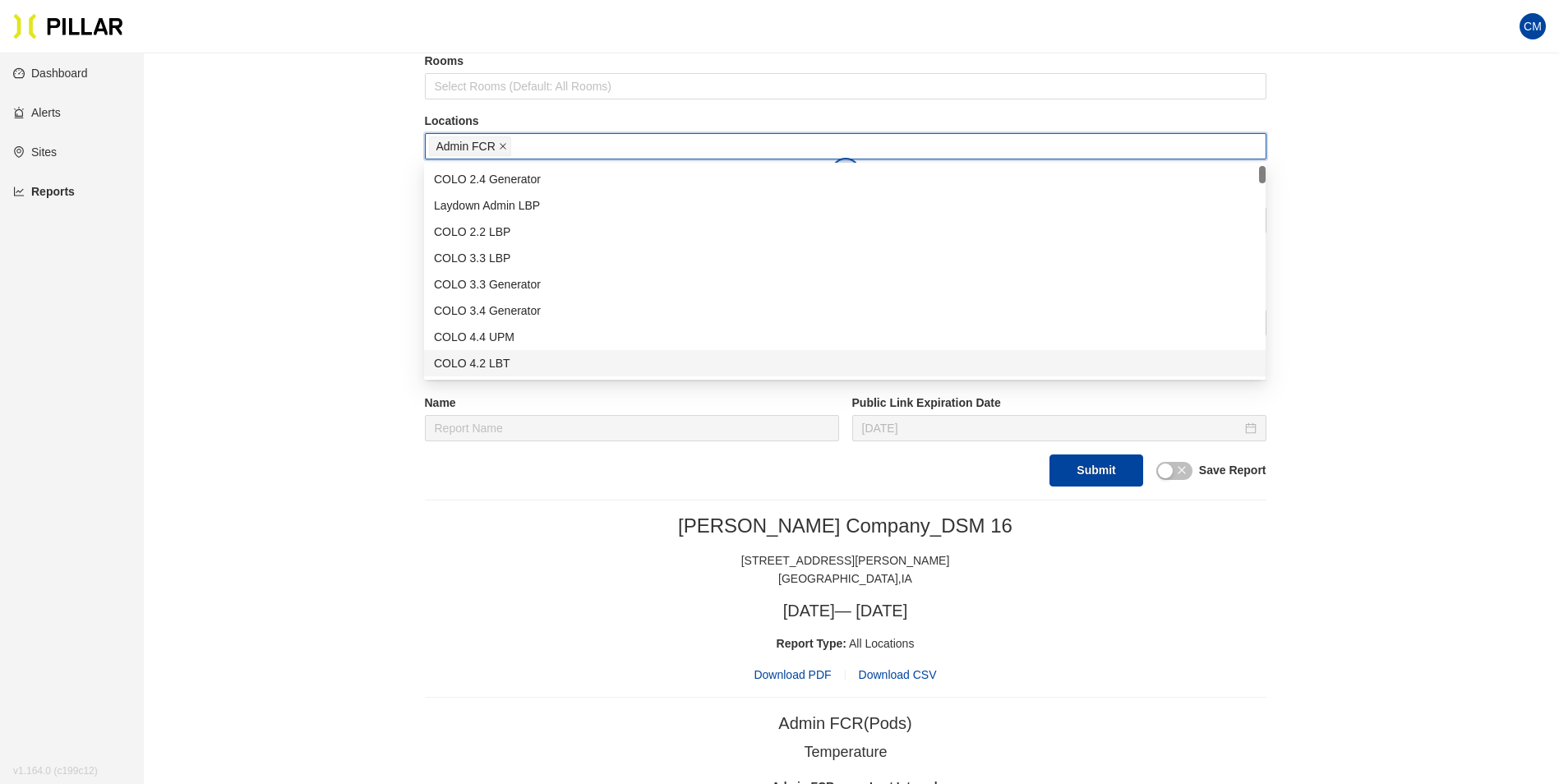
click at [503, 147] on icon "close" at bounding box center [502, 147] width 6 height 6
click at [504, 148] on div at bounding box center [845, 146] width 834 height 23
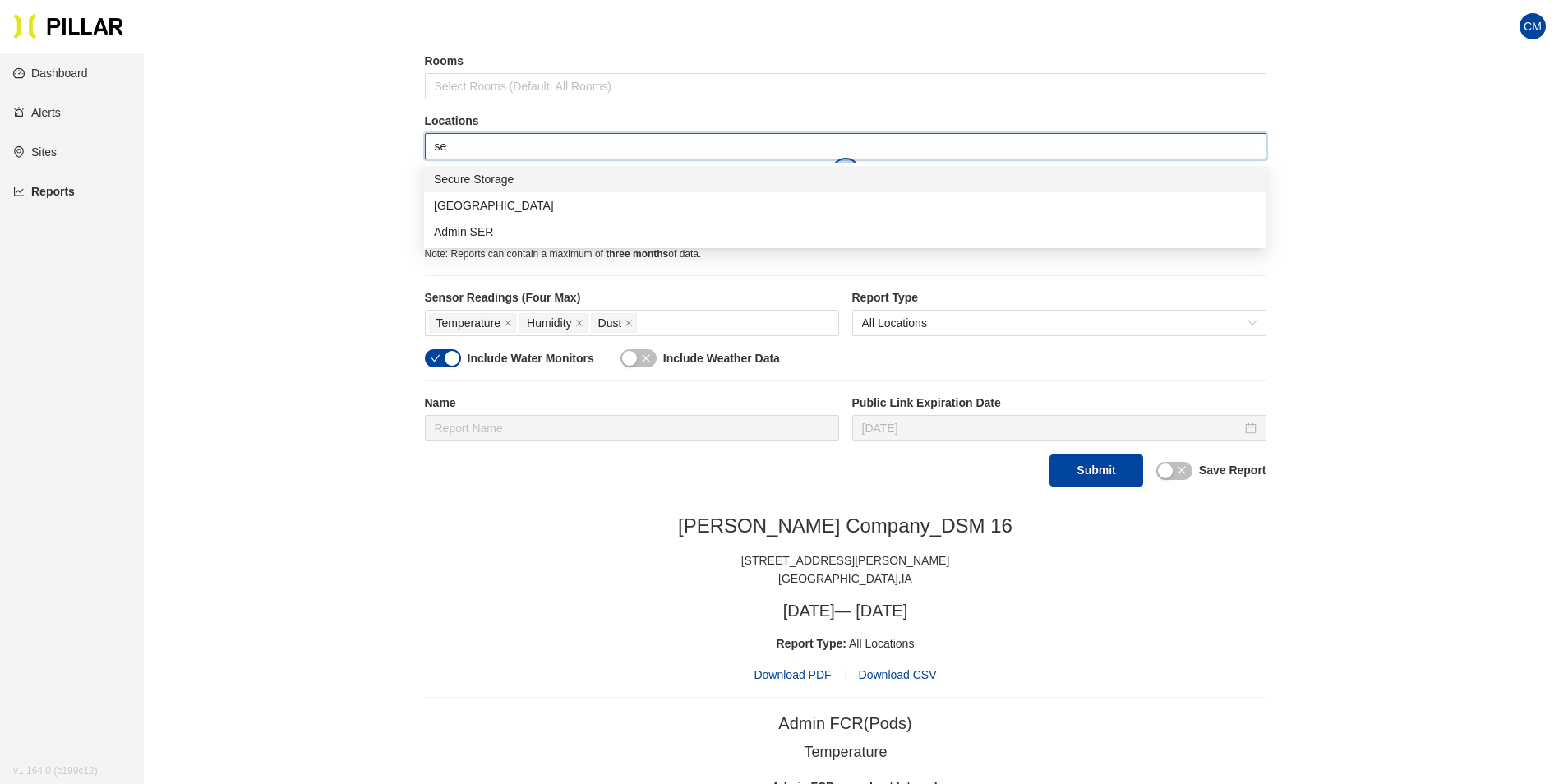
type input "ser"
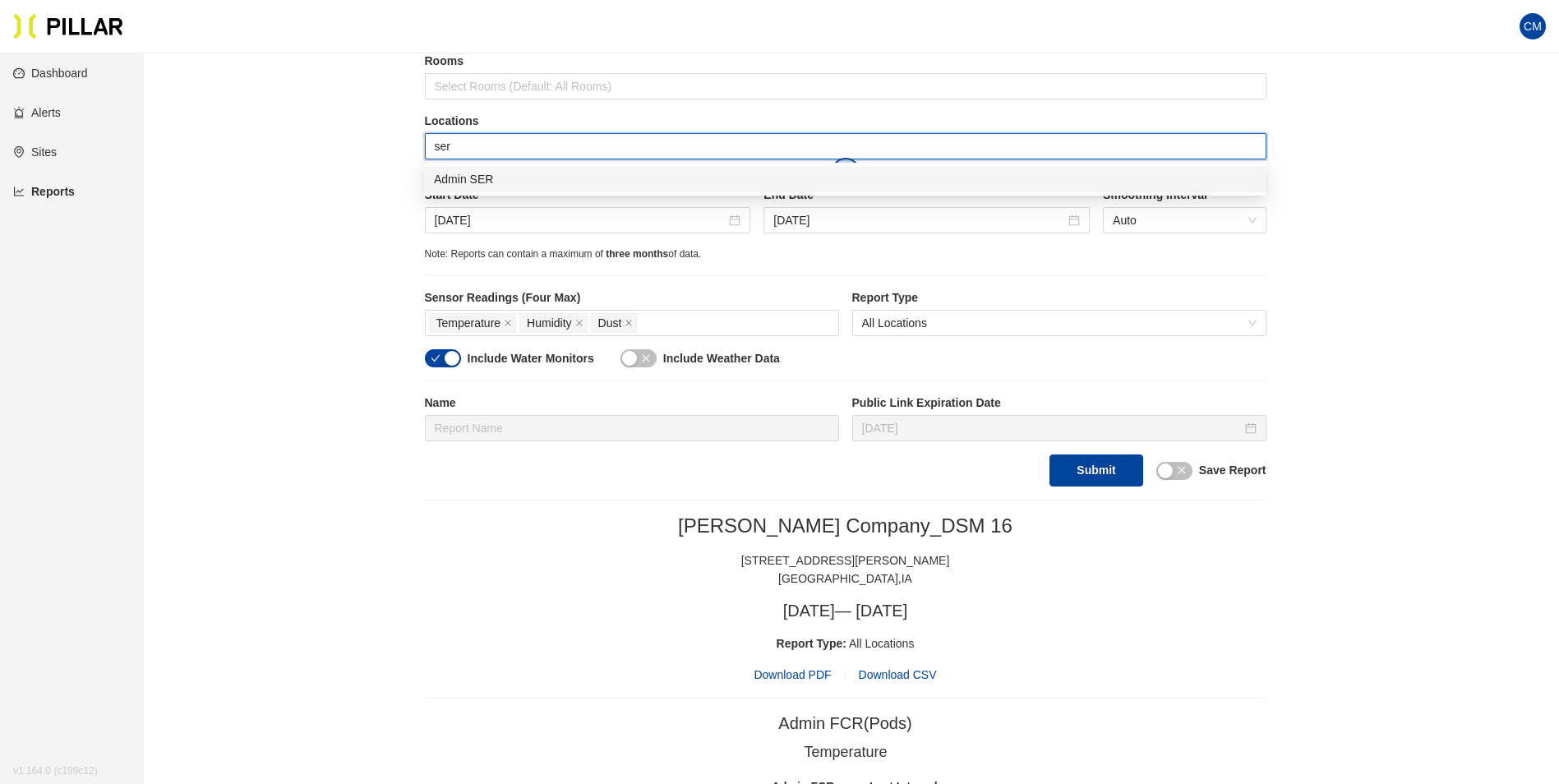
click at [534, 179] on div "Admin SER" at bounding box center [845, 179] width 822 height 18
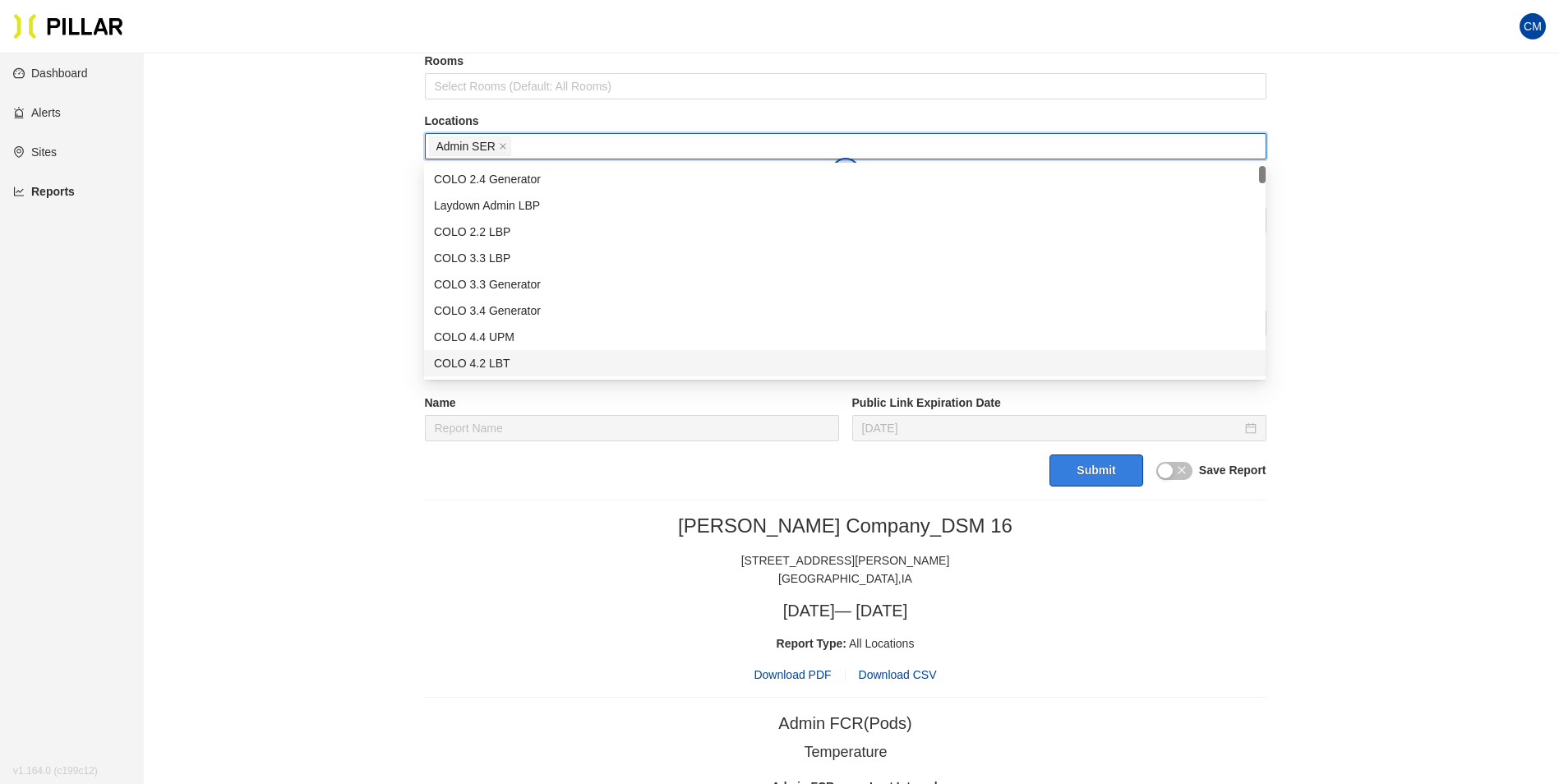
click at [1087, 471] on button "Submit" at bounding box center [1096, 470] width 93 height 32
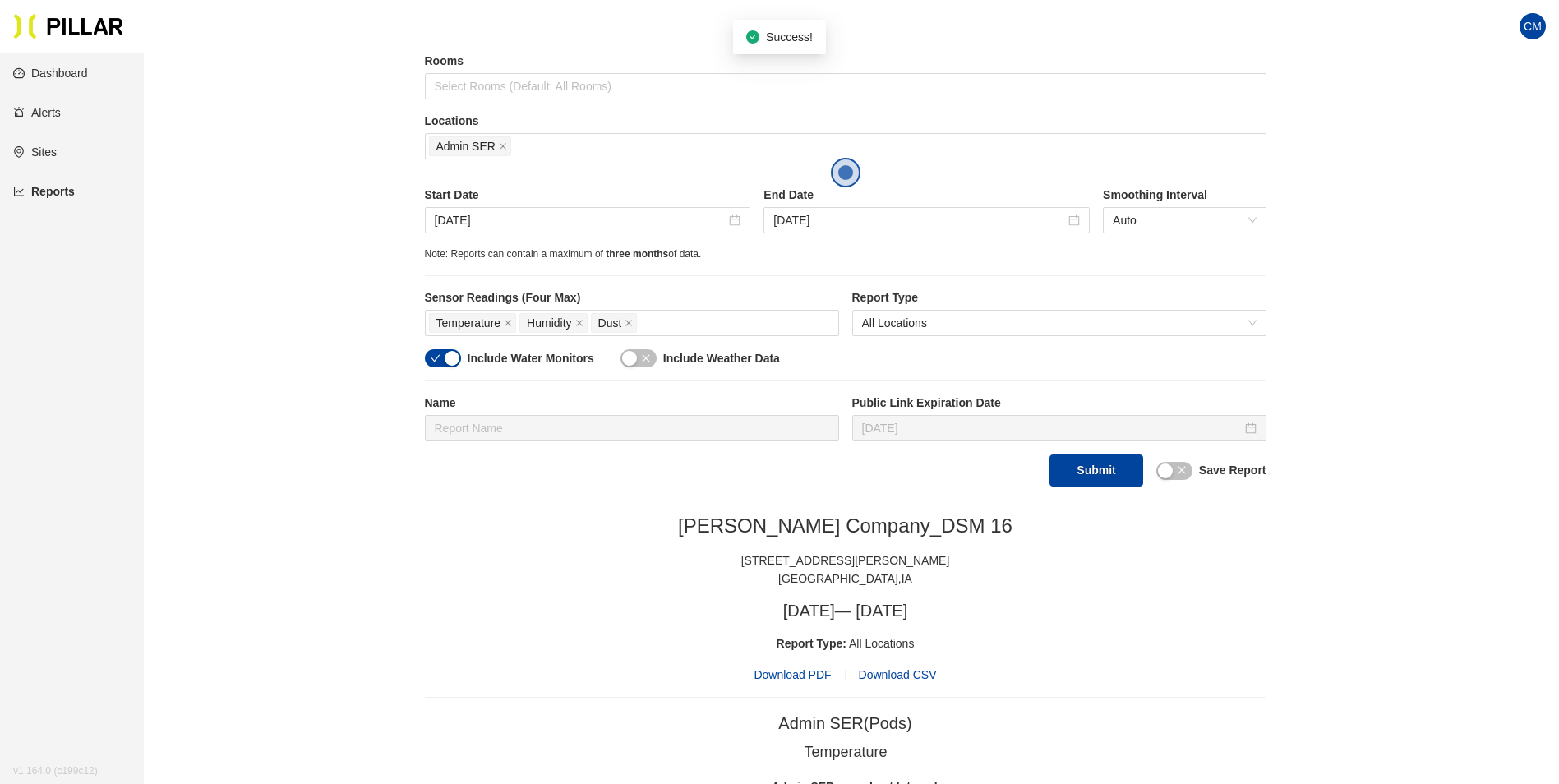
click at [812, 669] on span "Download PDF" at bounding box center [792, 674] width 77 height 18
click at [499, 147] on icon "close" at bounding box center [502, 146] width 8 height 8
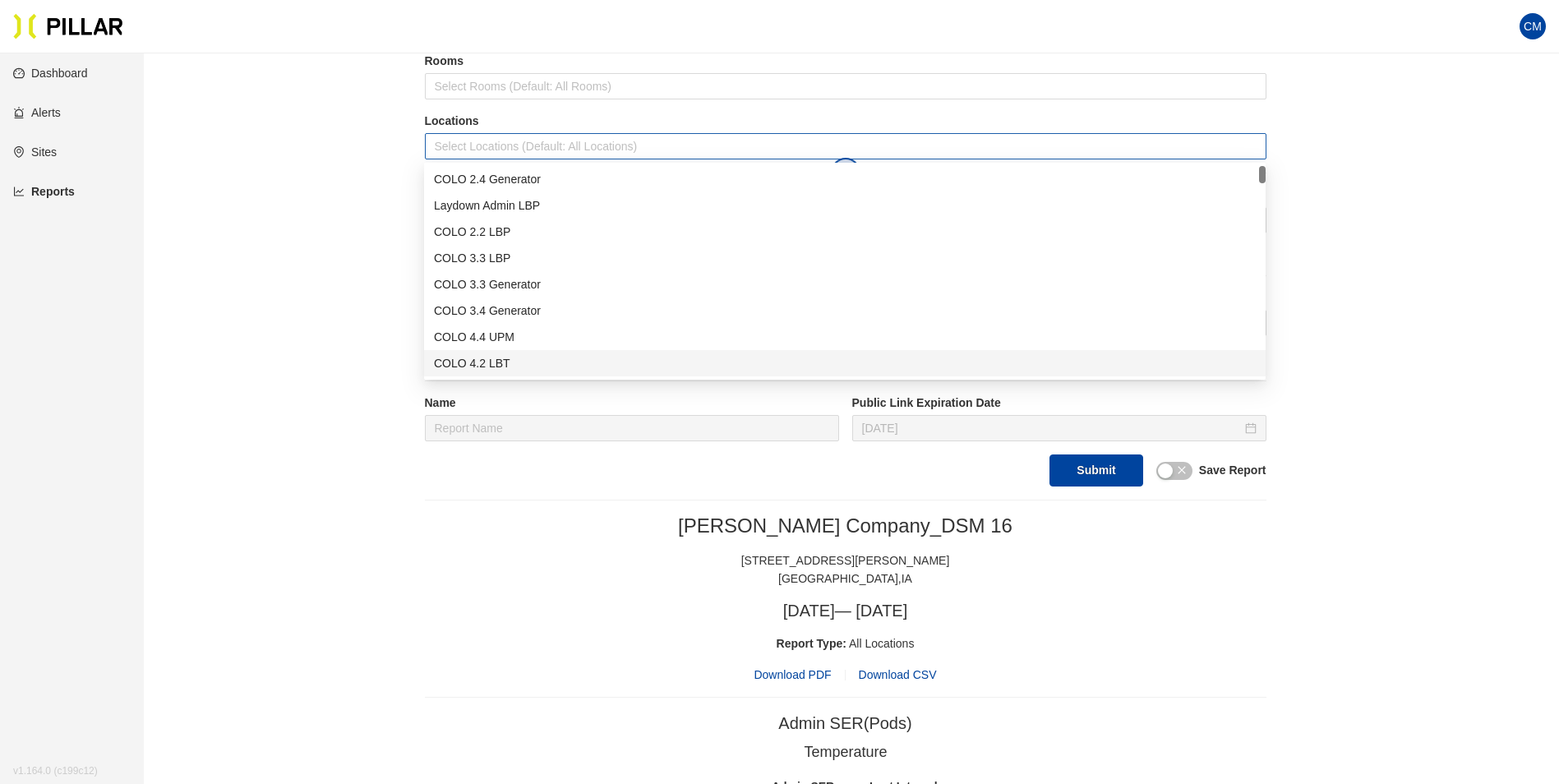
click at [499, 147] on div at bounding box center [845, 146] width 834 height 23
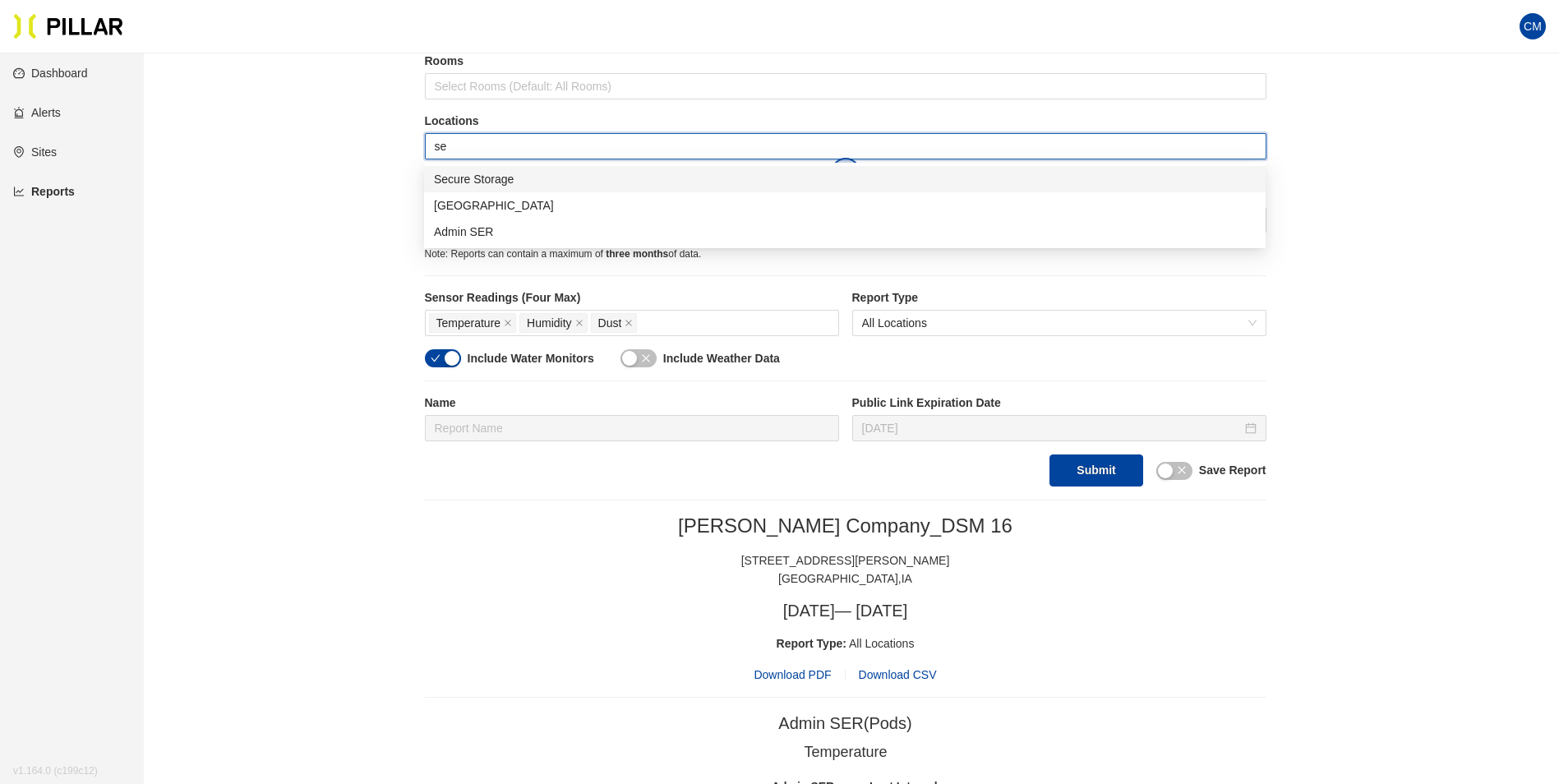
type input "sec"
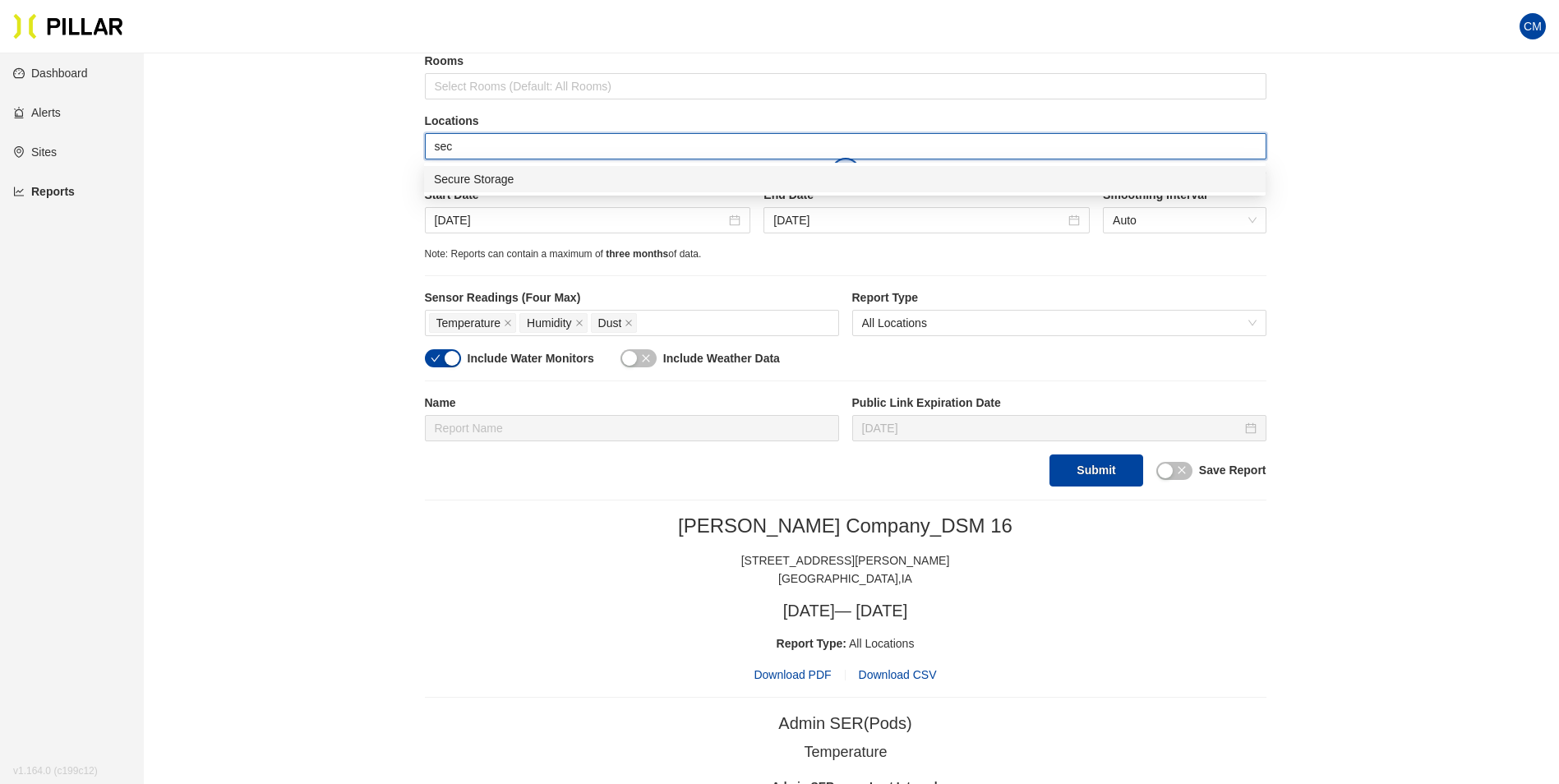
click at [502, 178] on div "Secure Storage" at bounding box center [845, 179] width 822 height 18
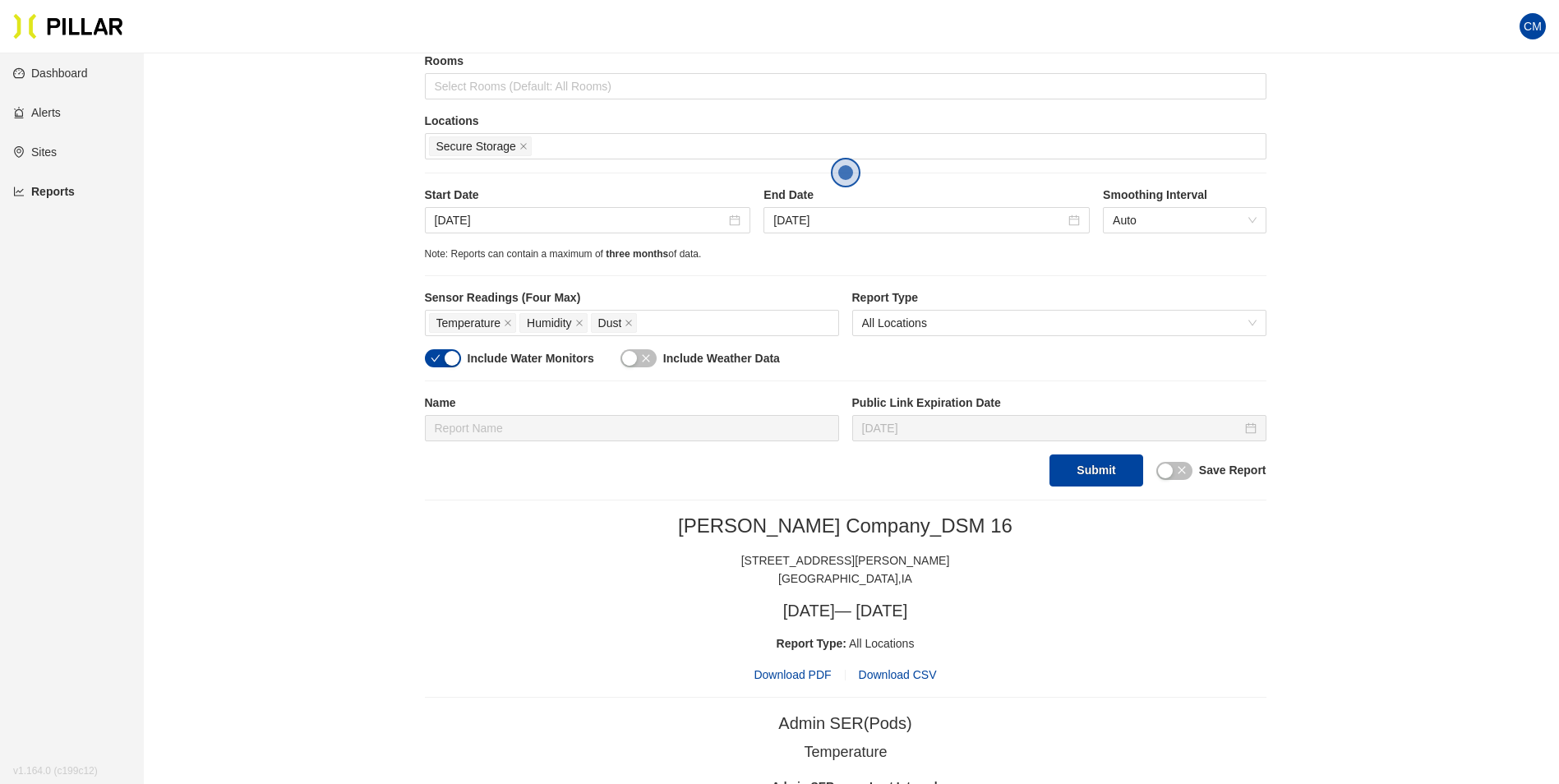
click at [1057, 486] on button "Submit" at bounding box center [1096, 470] width 93 height 32
click at [799, 673] on span "Download PDF" at bounding box center [792, 674] width 77 height 18
